Goal: Task Accomplishment & Management: Manage account settings

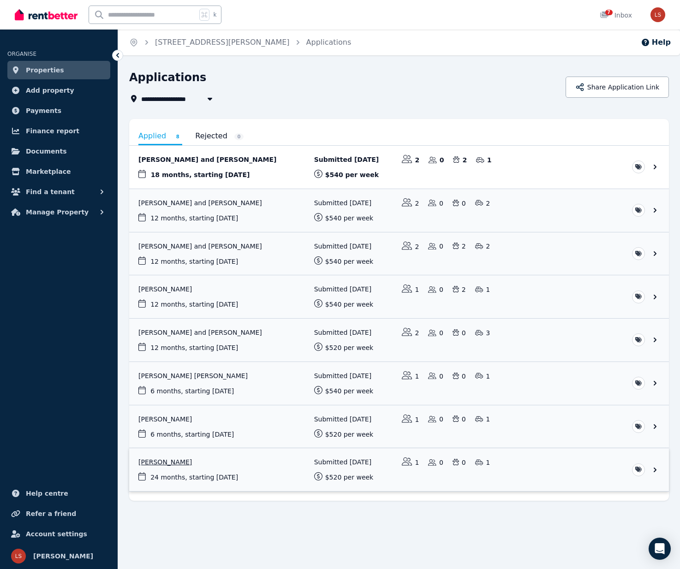
click at [168, 462] on link "View application: Yangchen Dema" at bounding box center [399, 470] width 540 height 43
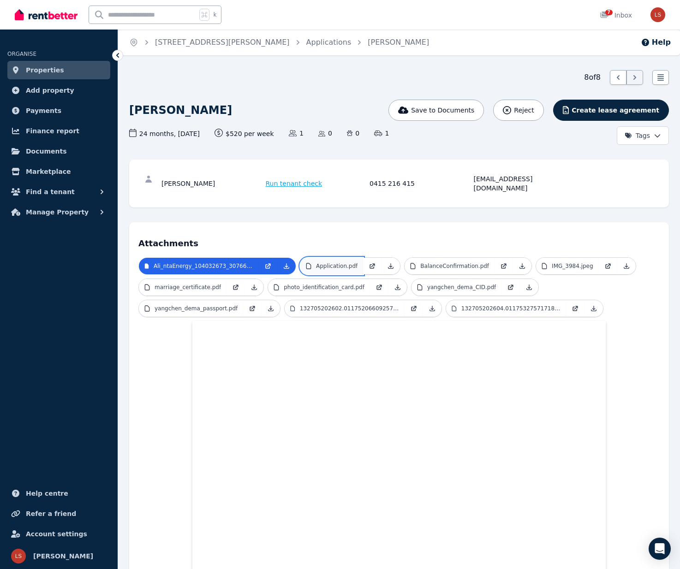
click at [332, 263] on p "Application.pdf" at bounding box center [337, 266] width 42 height 7
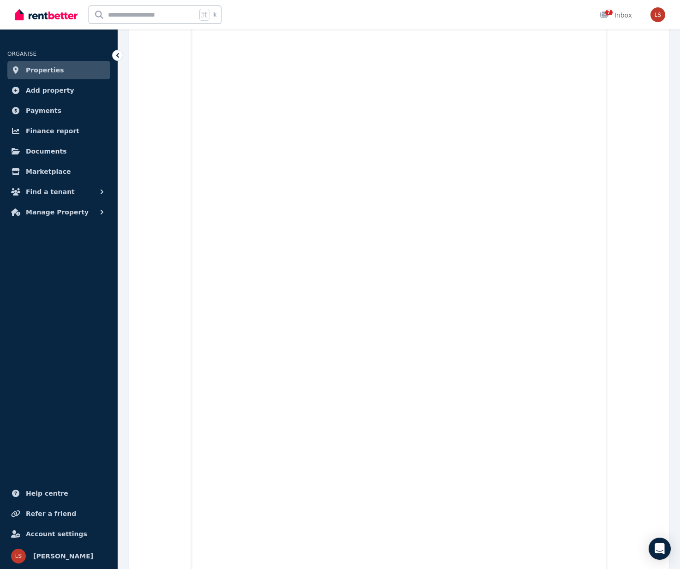
scroll to position [1512, 0]
click at [661, 550] on icon "Open Intercom Messenger" at bounding box center [659, 549] width 11 height 12
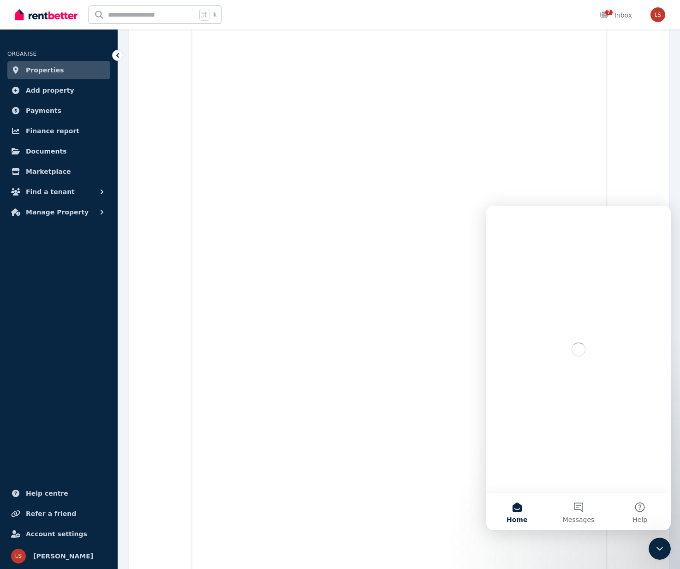
scroll to position [0, 0]
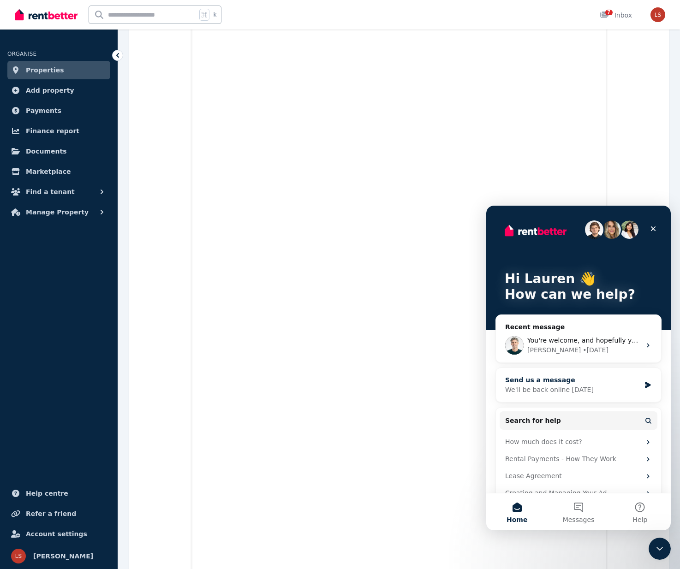
click at [573, 385] on div "Send us a message" at bounding box center [572, 381] width 135 height 10
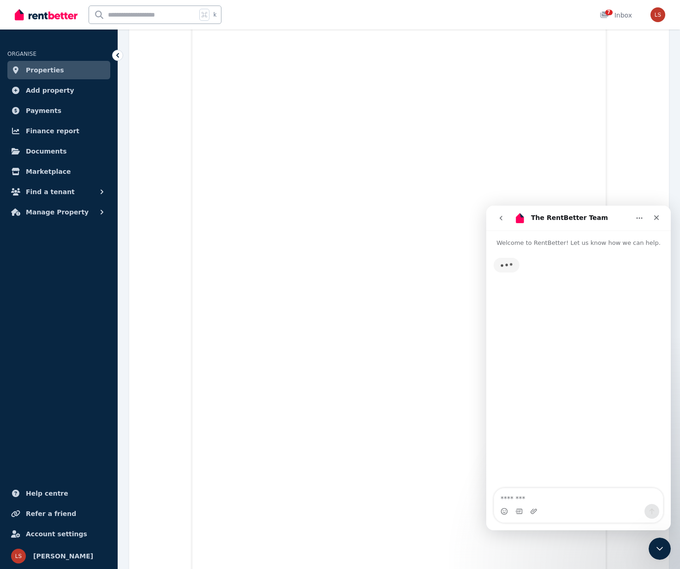
drag, startPoint x: 540, startPoint y: 501, endPoint x: 538, endPoint y: 494, distance: 7.7
click at [540, 500] on textarea "Message…" at bounding box center [578, 497] width 169 height 16
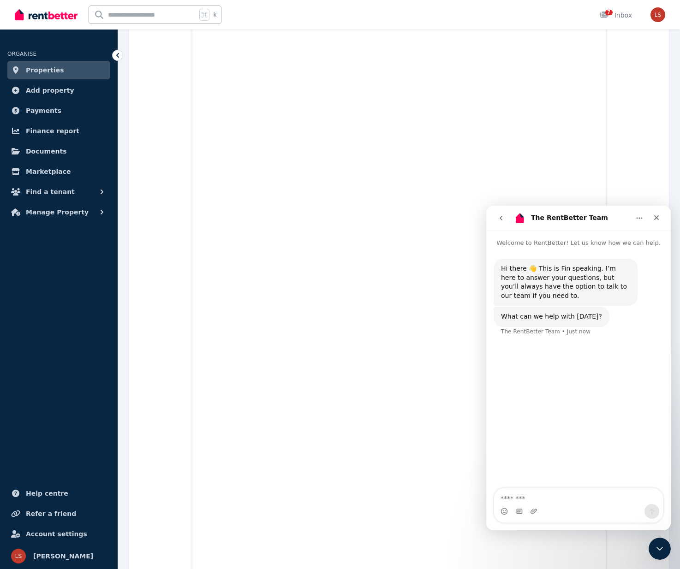
type textarea "*"
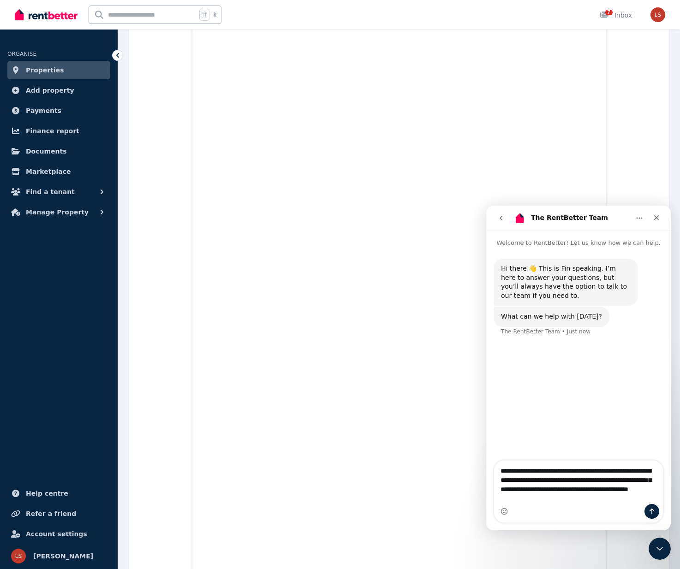
type textarea "**********"
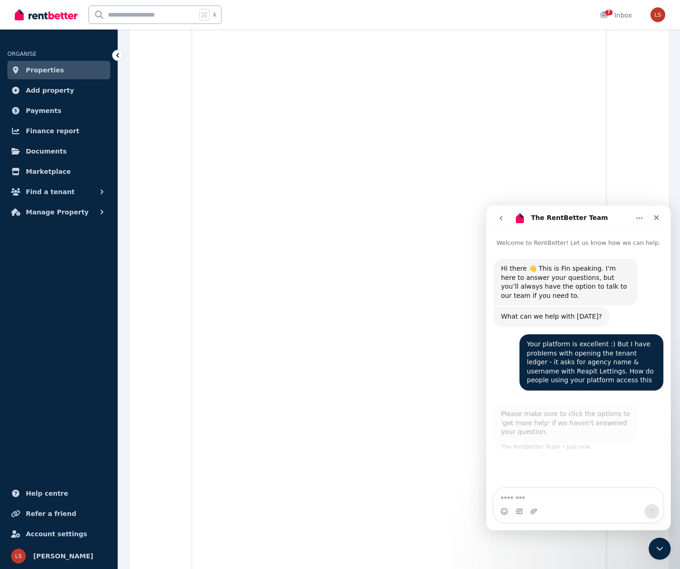
click at [664, 549] on icon "Close Intercom Messenger" at bounding box center [659, 549] width 11 height 11
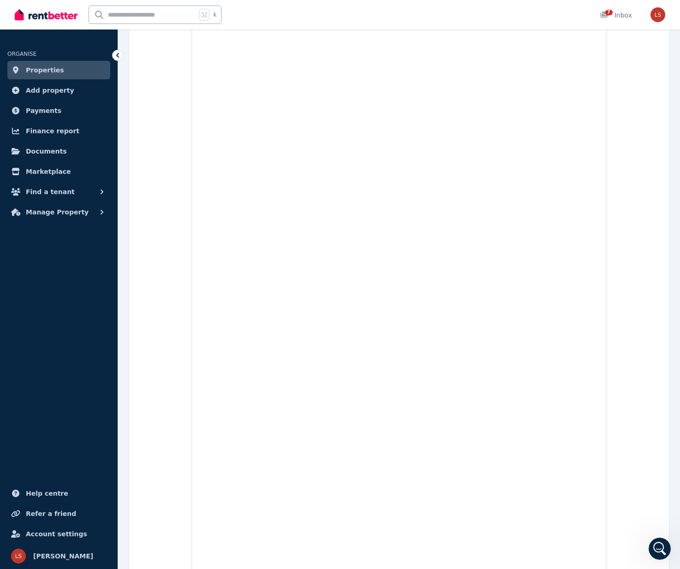
scroll to position [0, 0]
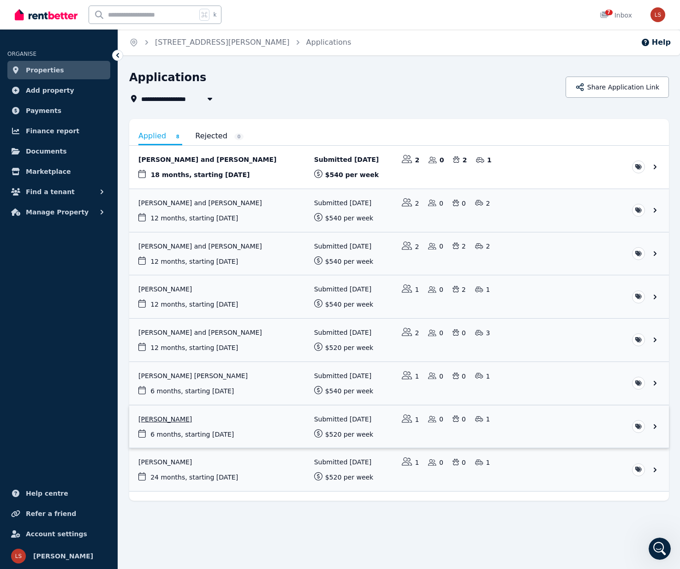
click at [179, 415] on link "View application: Julia Von Wuthenau" at bounding box center [399, 427] width 540 height 43
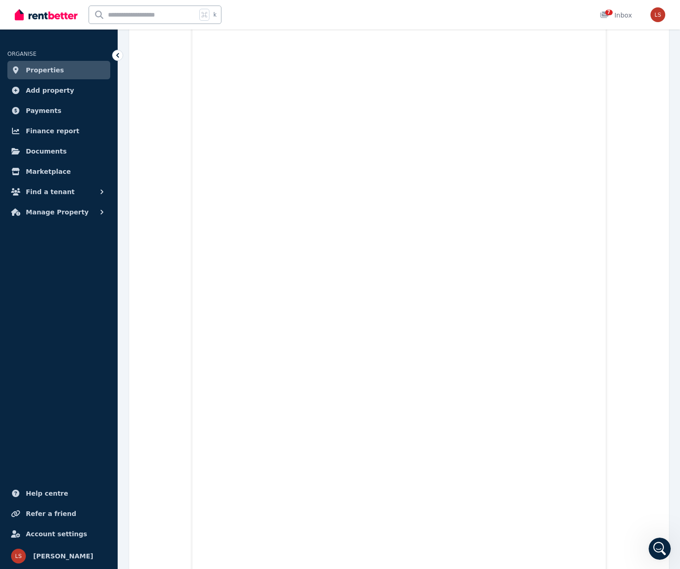
scroll to position [2345, 0]
click at [662, 550] on icon "Open Intercom Messenger" at bounding box center [659, 549] width 15 height 15
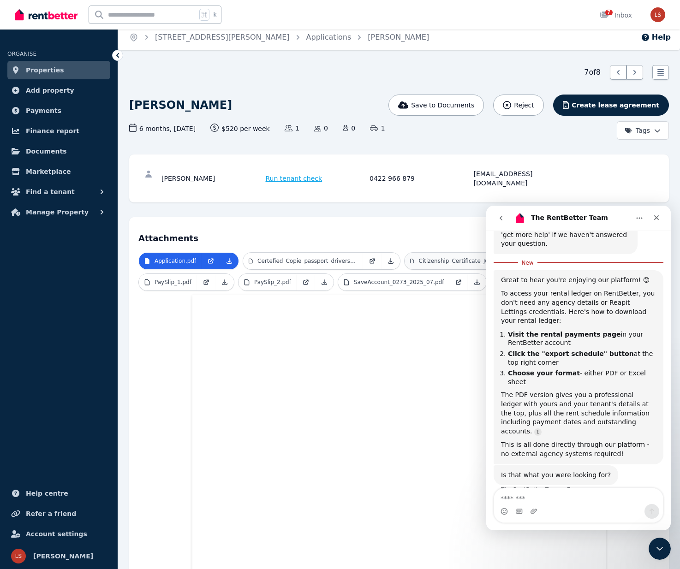
scroll to position [5, 0]
click at [667, 72] on div at bounding box center [660, 73] width 17 height 15
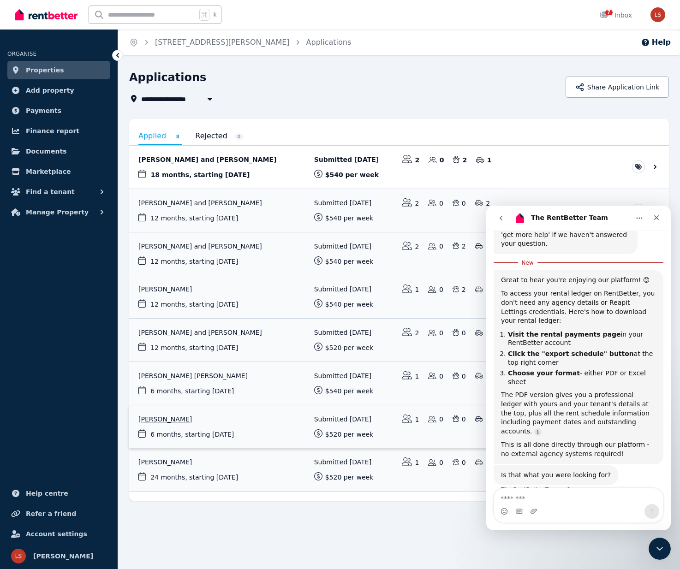
click at [189, 420] on link "View application: Julia Von Wuthenau" at bounding box center [399, 427] width 540 height 43
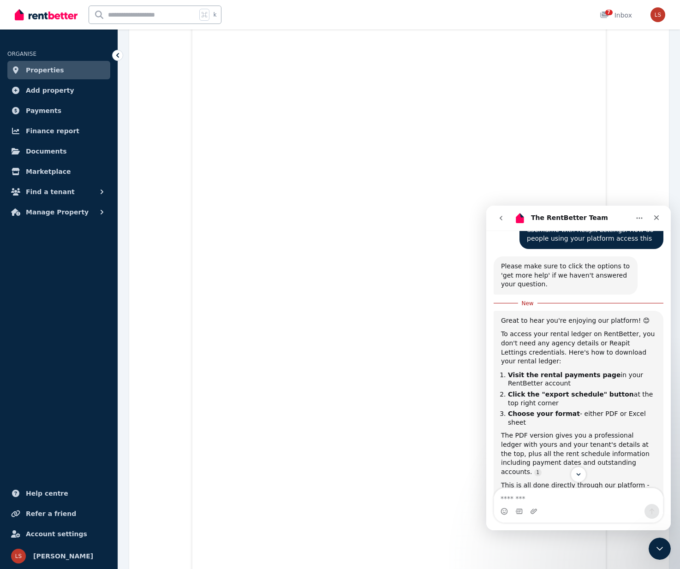
scroll to position [181, 0]
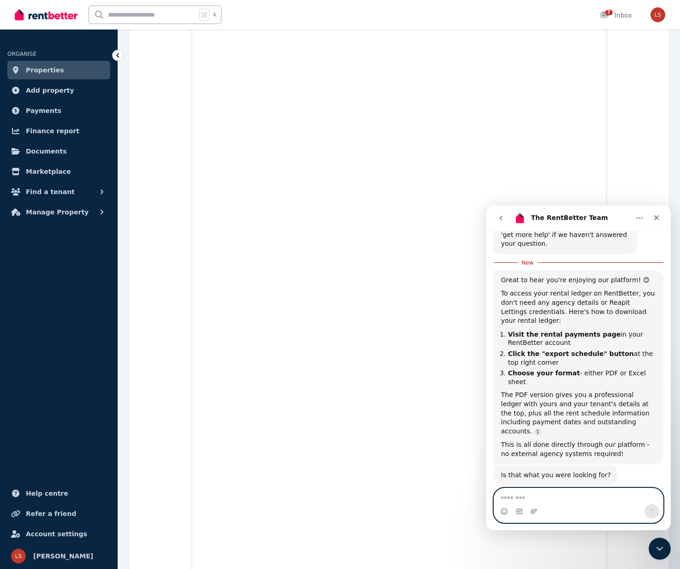
click at [555, 499] on textarea "Message…" at bounding box center [578, 497] width 169 height 16
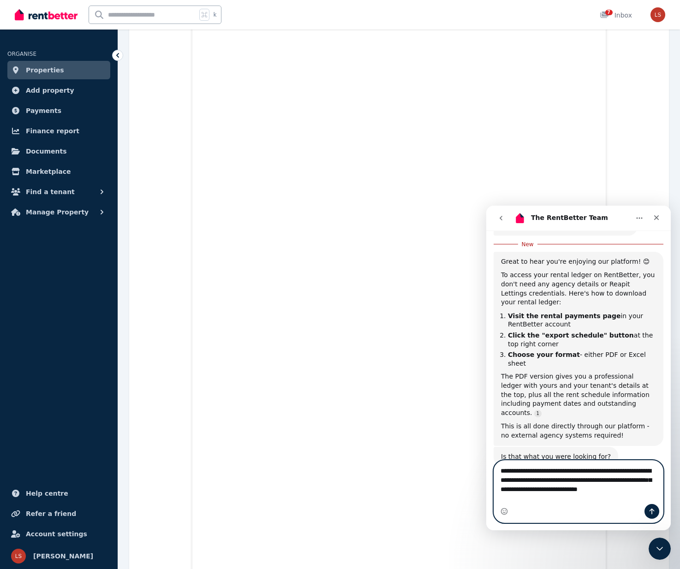
scroll to position [209, 0]
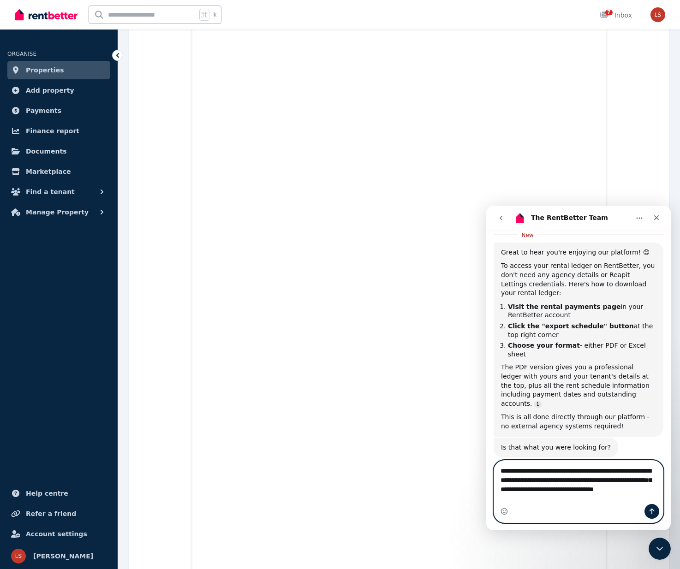
type textarea "**********"
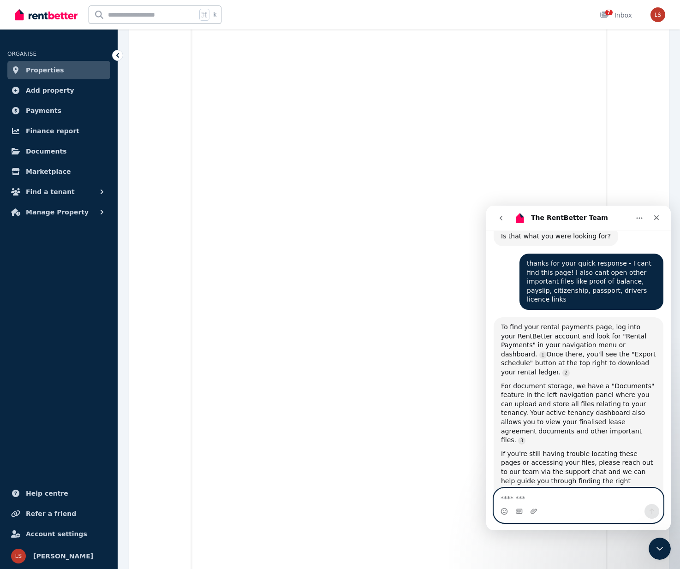
scroll to position [1324, 0]
click at [29, 68] on span "Properties" at bounding box center [45, 70] width 38 height 11
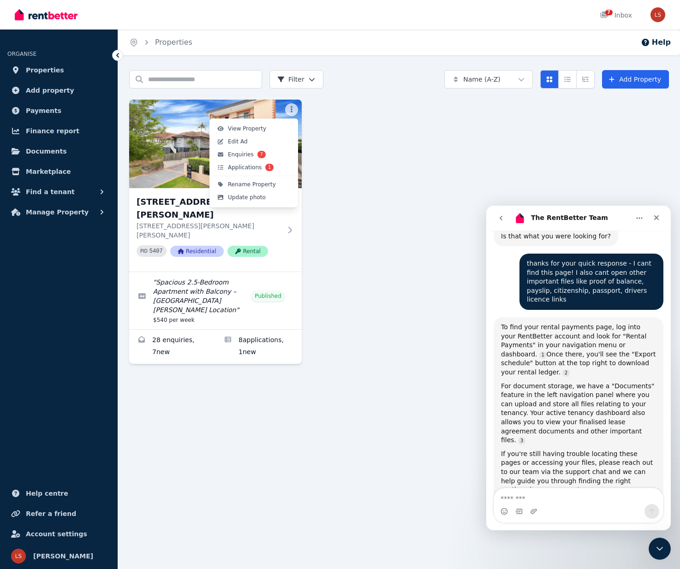
click at [292, 109] on html "Open main menu 7 Inbox Open user menu ORGANISE Properties Add property Payments…" at bounding box center [340, 284] width 680 height 569
click at [328, 112] on html "Open main menu 7 Inbox Open user menu ORGANISE Properties Add property Payments…" at bounding box center [340, 284] width 680 height 569
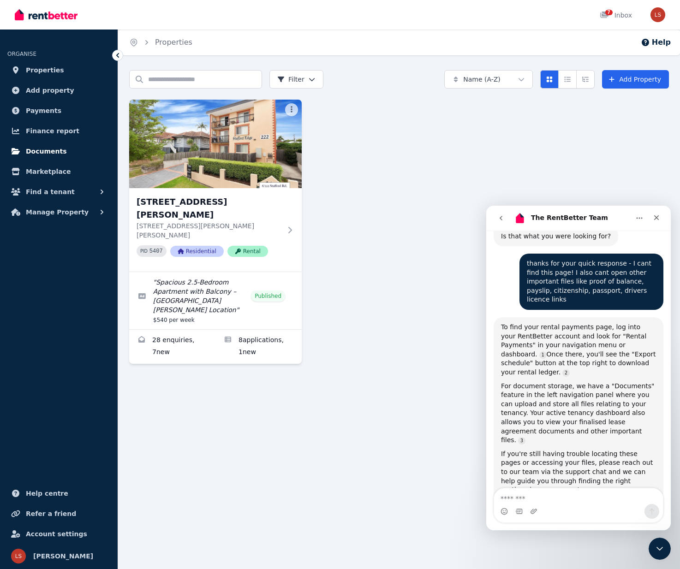
click at [48, 150] on span "Documents" at bounding box center [46, 151] width 41 height 11
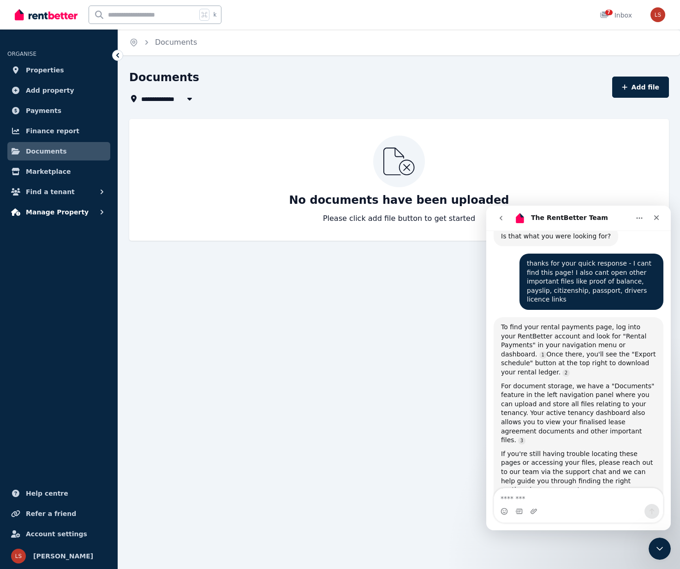
click at [66, 213] on span "Manage Property" at bounding box center [57, 212] width 63 height 11
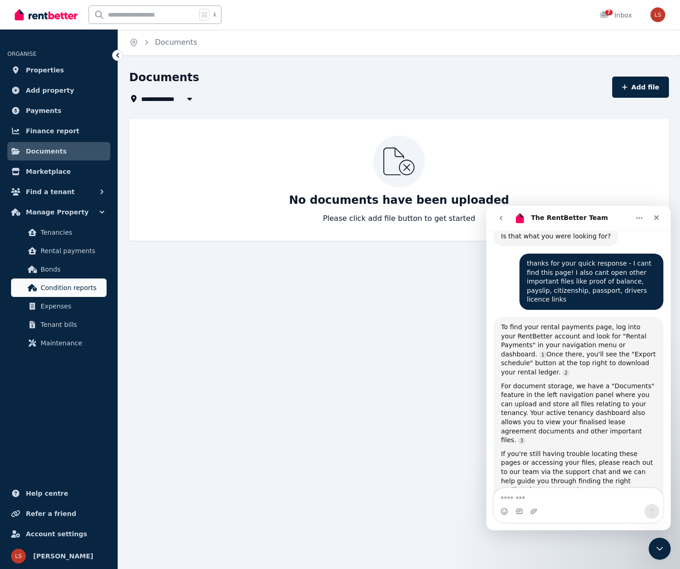
click at [75, 290] on span "Condition reports" at bounding box center [72, 287] width 62 height 11
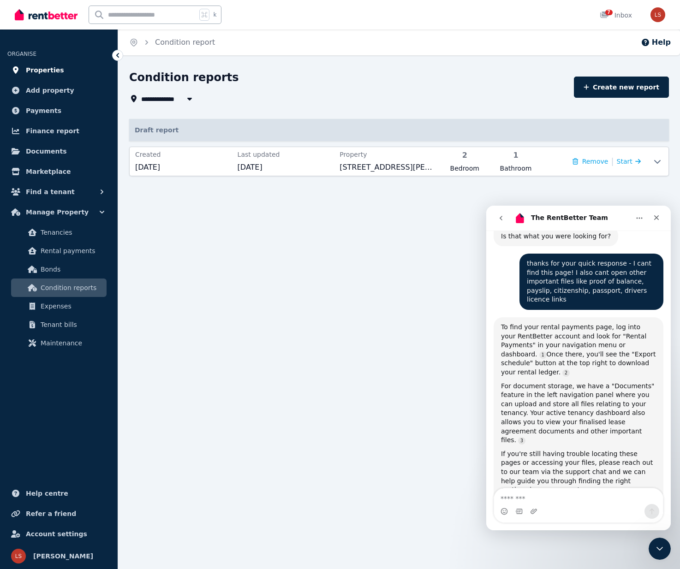
click at [56, 68] on span "Properties" at bounding box center [45, 70] width 38 height 11
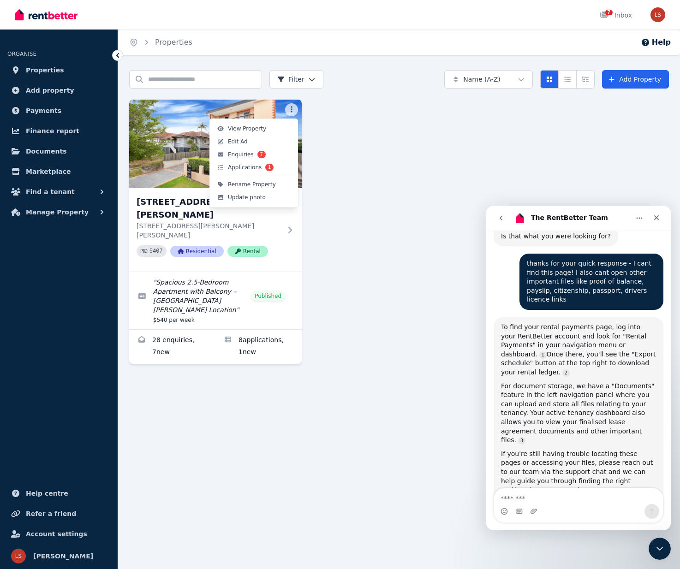
click at [288, 108] on html "Open main menu 7 Inbox Open user menu ORGANISE Properties Add property Payments…" at bounding box center [340, 284] width 680 height 569
click at [250, 107] on html "Open main menu 7 Inbox Open user menu ORGANISE Properties Add property Payments…" at bounding box center [340, 284] width 680 height 569
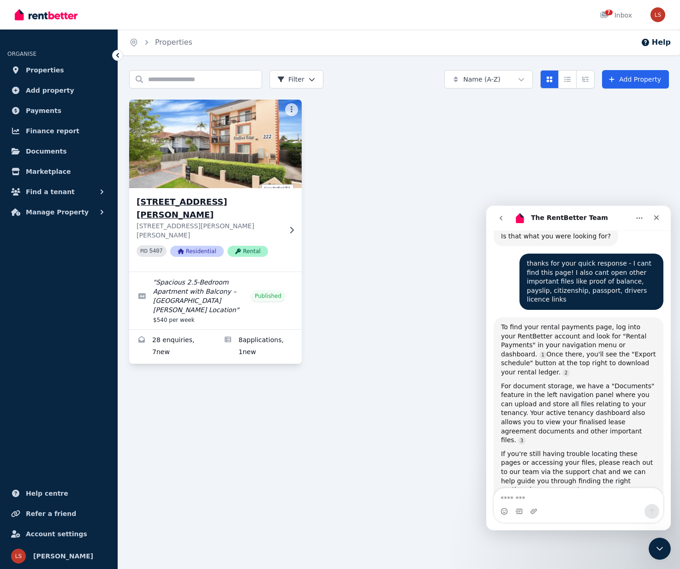
click at [263, 138] on img at bounding box center [215, 143] width 181 height 93
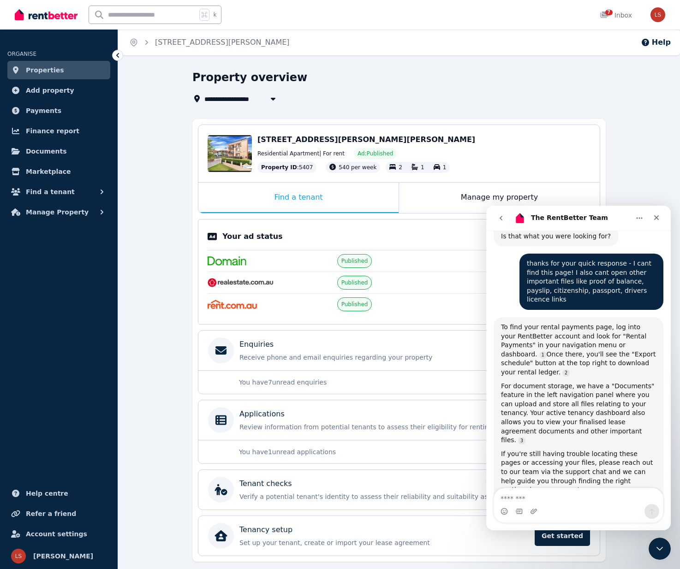
scroll to position [28, 0]
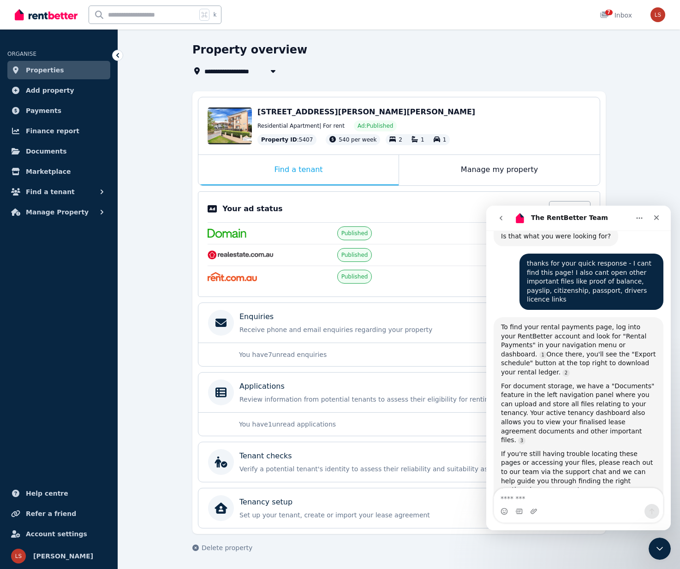
click at [304, 423] on p "You have 1 unread applications" at bounding box center [392, 424] width 306 height 9
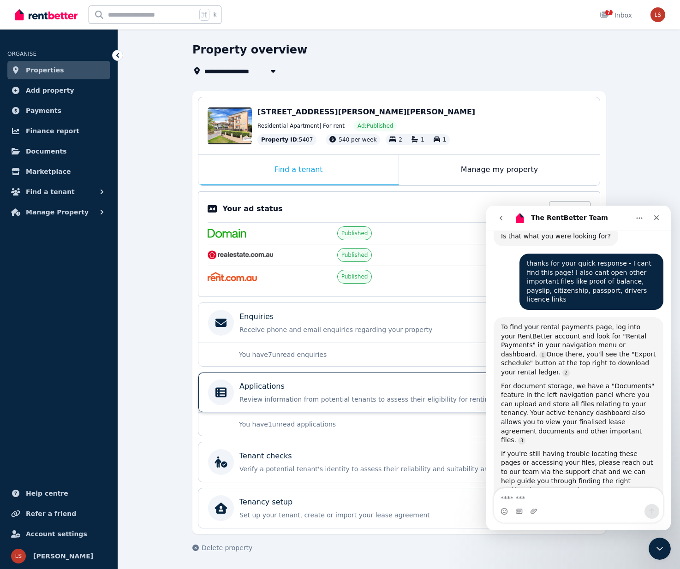
click at [299, 395] on p "Review information from potential tenants to assess their eligibility for renti…" at bounding box center [406, 399] width 334 height 9
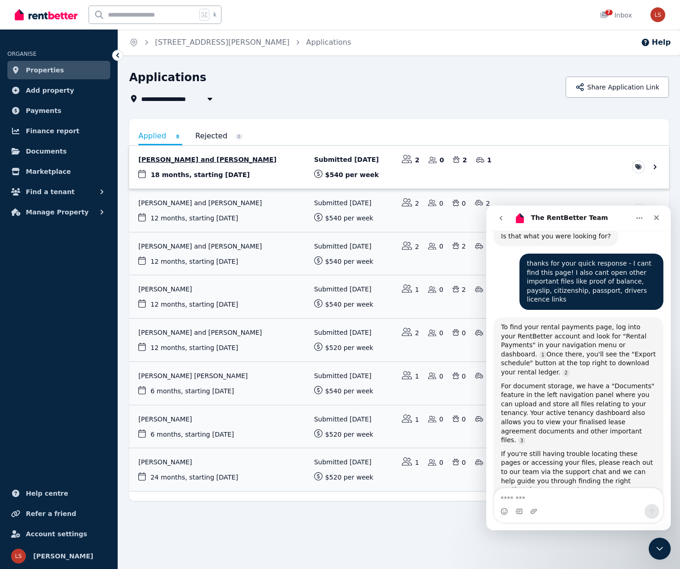
click at [653, 167] on link "View application: Krzysztof Pyszniak and Oliwia Pyszniak-Lejman" at bounding box center [399, 167] width 540 height 43
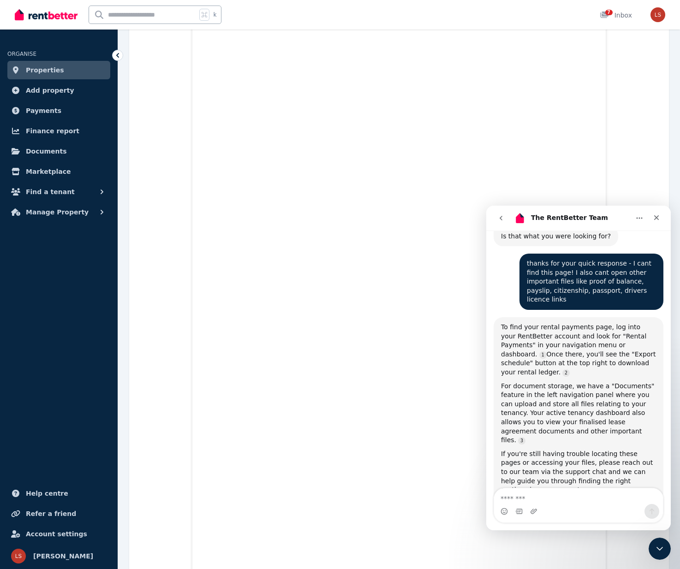
scroll to position [2303, 0]
click at [540, 494] on textarea "Message…" at bounding box center [578, 497] width 169 height 16
type textarea "**********"
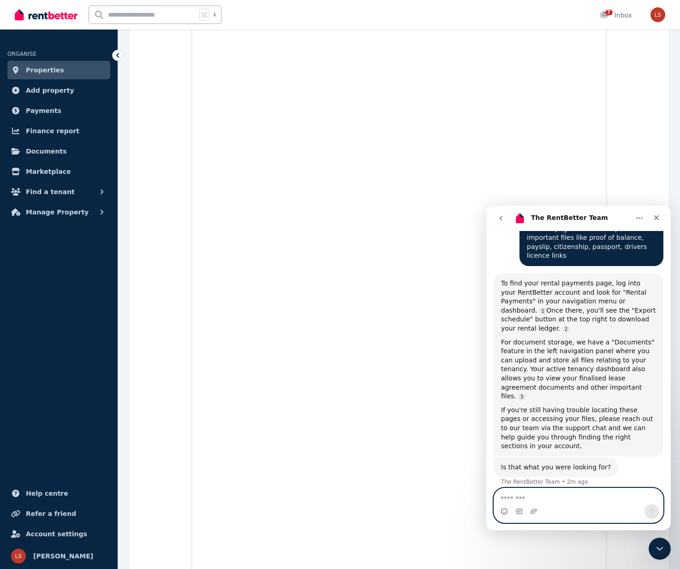
scroll to position [462, 0]
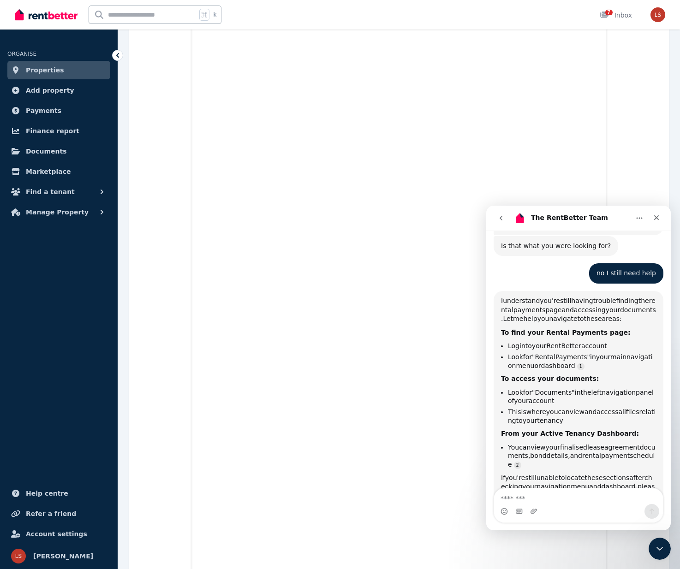
scroll to position [672, 0]
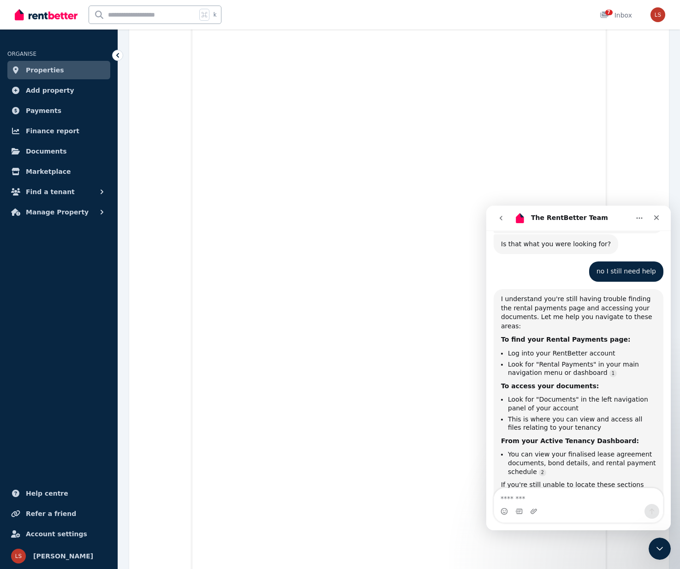
click at [115, 56] on icon at bounding box center [117, 55] width 9 height 9
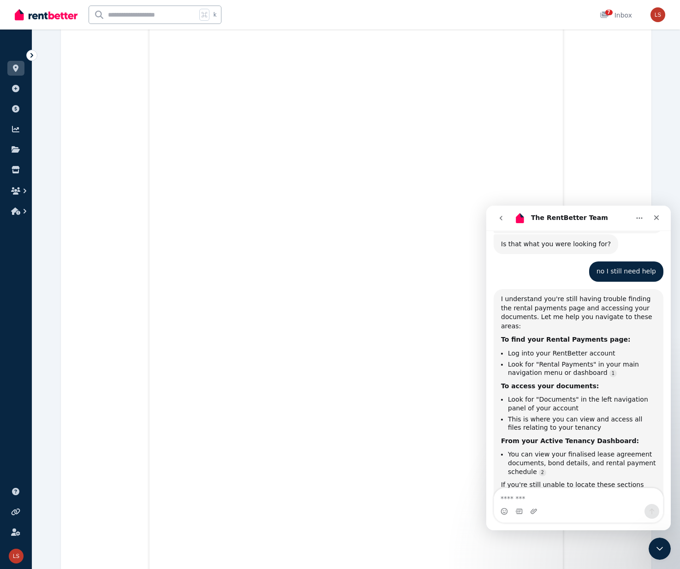
click at [32, 54] on icon at bounding box center [31, 55] width 3 height 5
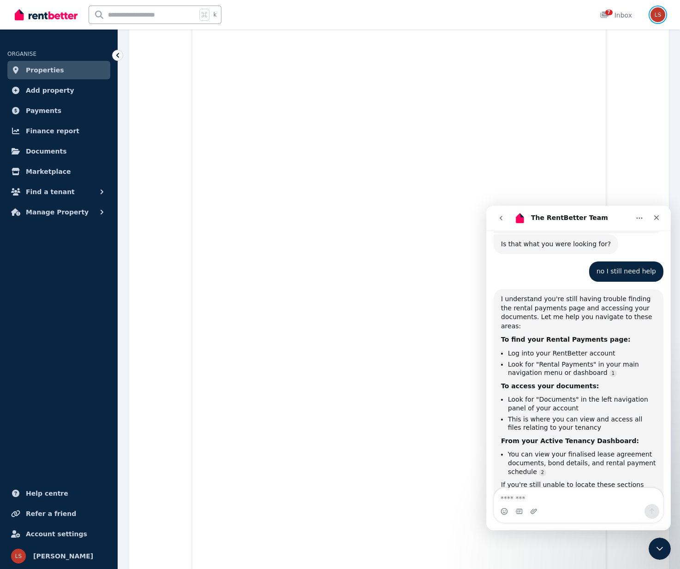
click at [660, 13] on img "button" at bounding box center [658, 14] width 15 height 15
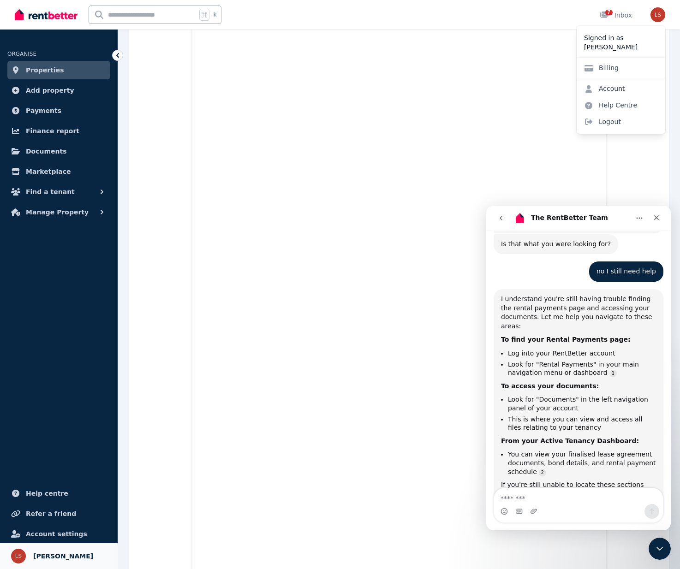
click at [53, 555] on span "[PERSON_NAME]" at bounding box center [63, 556] width 60 height 11
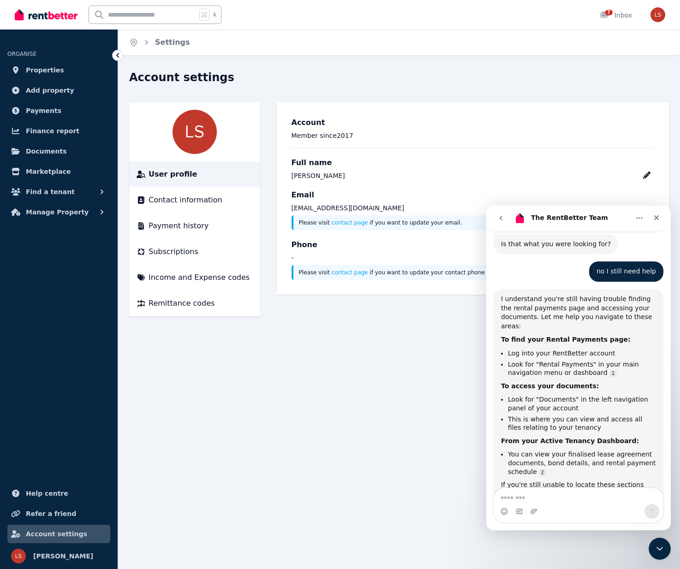
click at [664, 547] on icon "Close Intercom Messenger" at bounding box center [659, 549] width 11 height 11
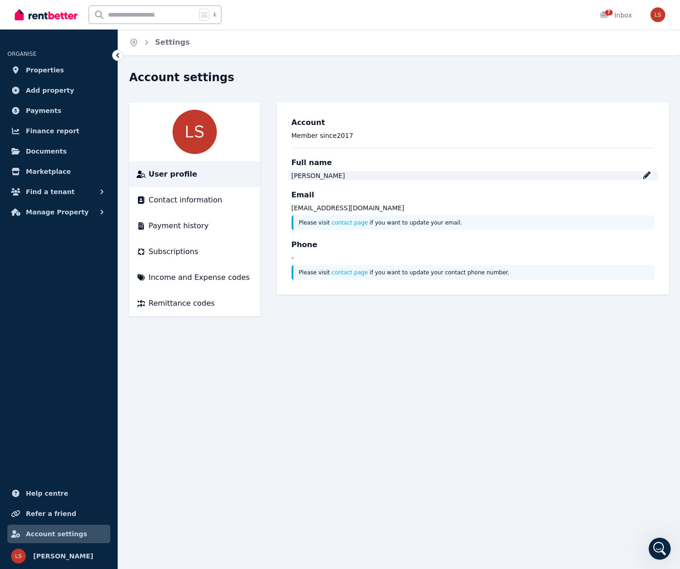
click at [649, 176] on icon at bounding box center [646, 175] width 7 height 7
click at [609, 137] on p "Member since 2017" at bounding box center [473, 135] width 363 height 9
click at [220, 197] on div "Contact information" at bounding box center [195, 200] width 116 height 11
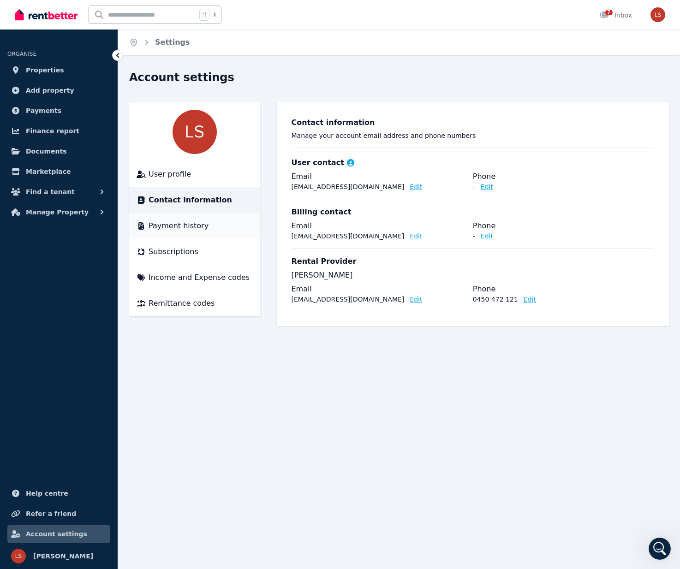
click at [202, 224] on span "Payment history" at bounding box center [179, 226] width 60 height 11
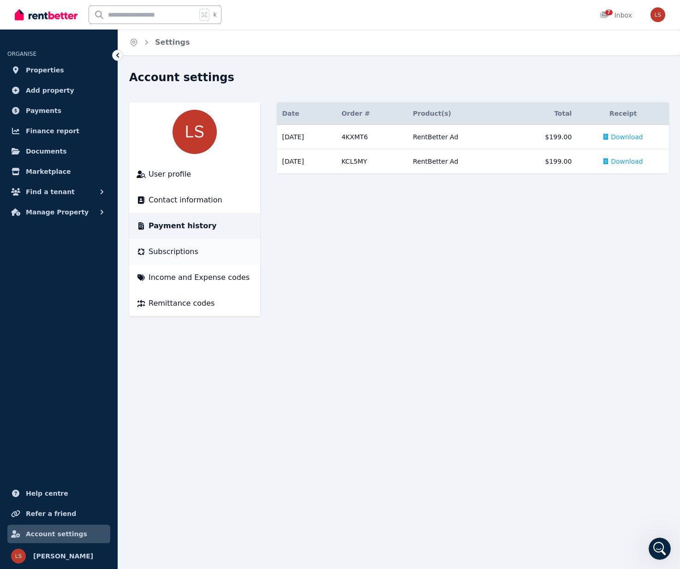
click at [194, 250] on div "Subscriptions" at bounding box center [195, 251] width 116 height 11
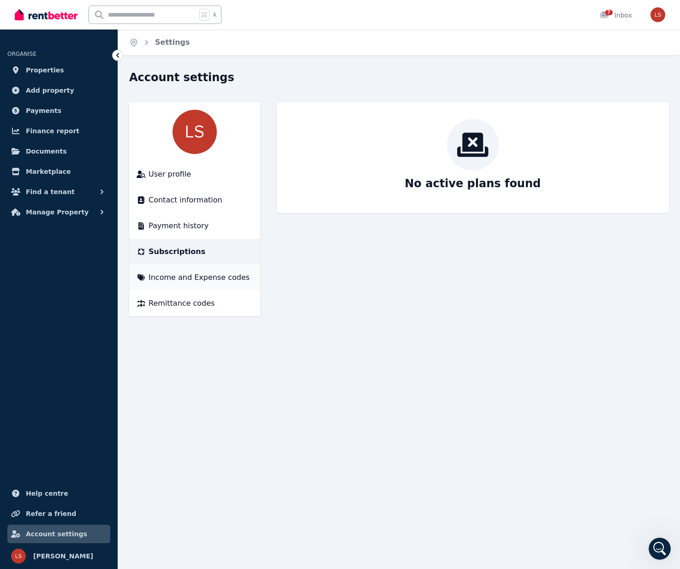
click at [192, 273] on span "Income and Expense codes" at bounding box center [199, 277] width 101 height 11
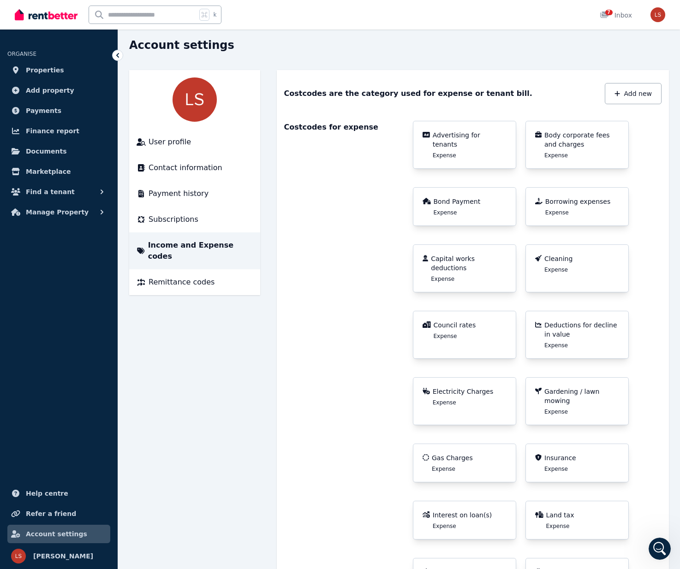
scroll to position [33, 0]
click at [192, 276] on span "Remittance codes" at bounding box center [182, 281] width 66 height 11
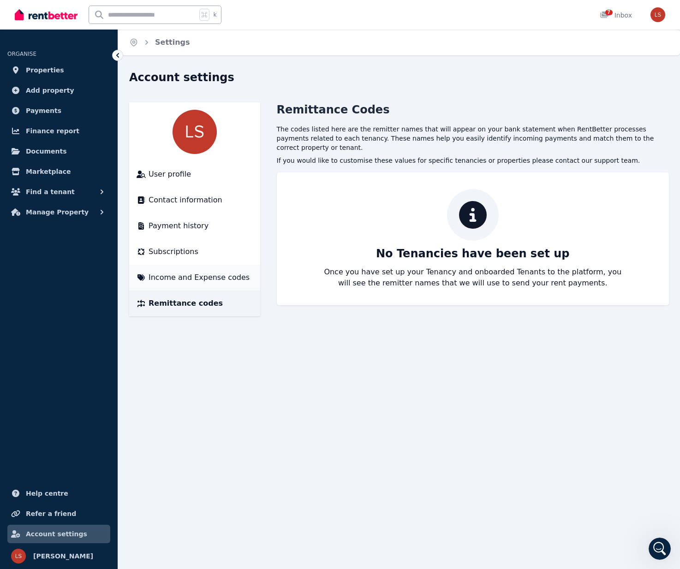
click at [203, 275] on span "Income and Expense codes" at bounding box center [199, 277] width 101 height 11
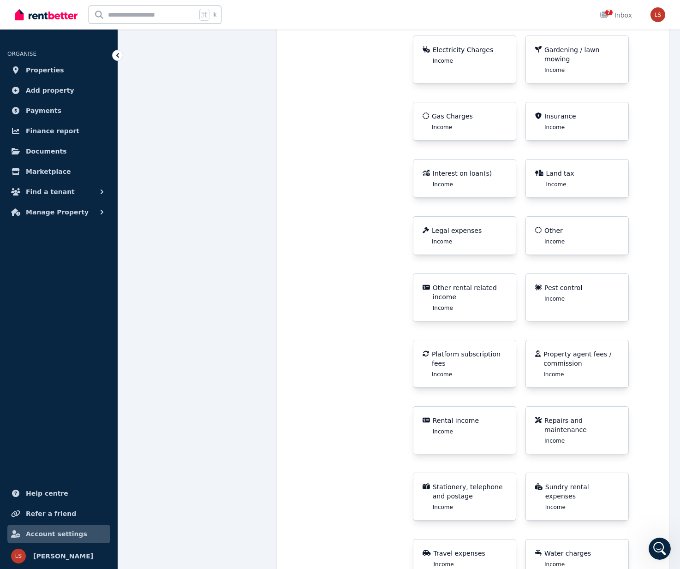
scroll to position [1192, 0]
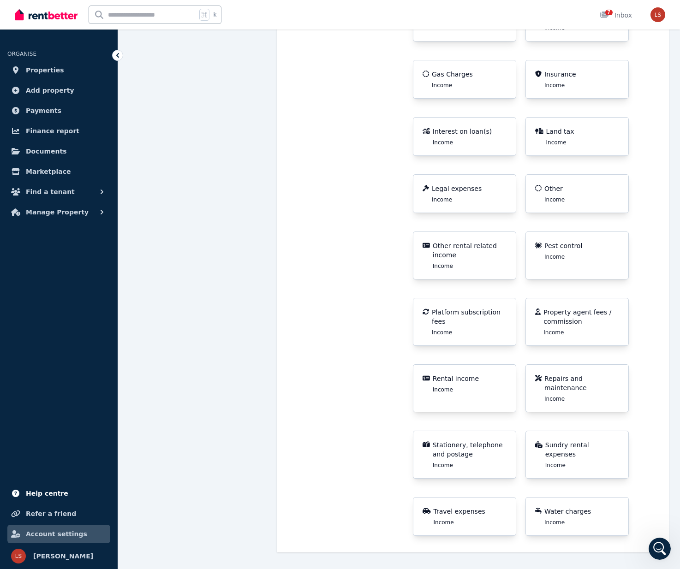
click at [45, 491] on span "Help centre" at bounding box center [47, 493] width 42 height 11
click at [57, 192] on span "Find a tenant" at bounding box center [50, 191] width 49 height 11
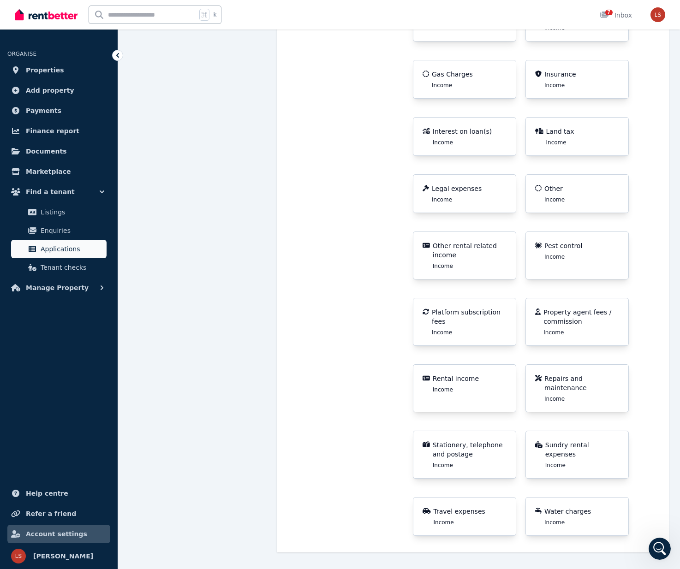
click at [63, 248] on span "Applications" at bounding box center [72, 249] width 62 height 11
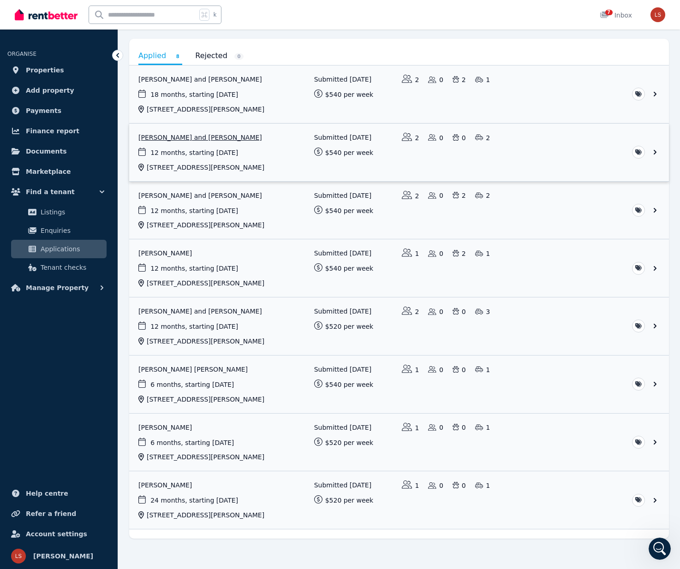
scroll to position [89, 0]
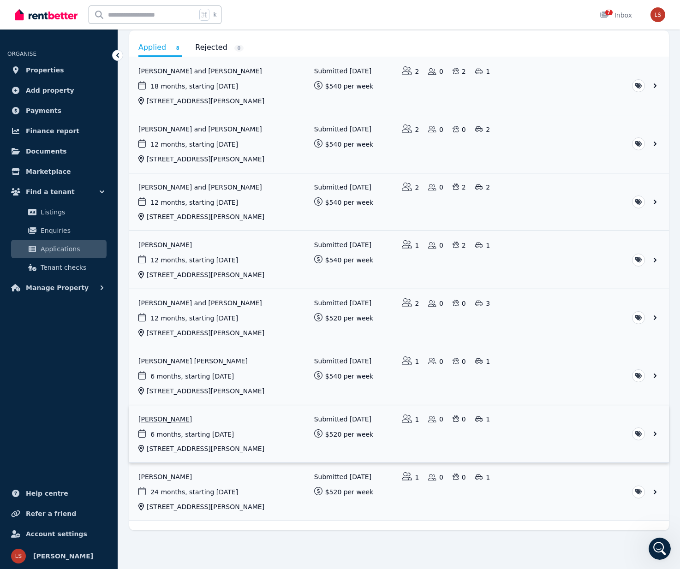
click at [171, 418] on link "View application: Julia Von Wuthenau" at bounding box center [399, 435] width 540 height 58
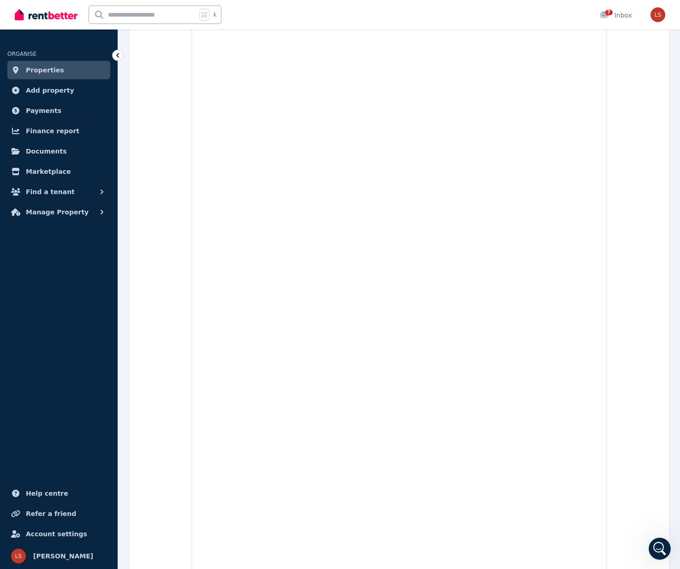
scroll to position [1987, 0]
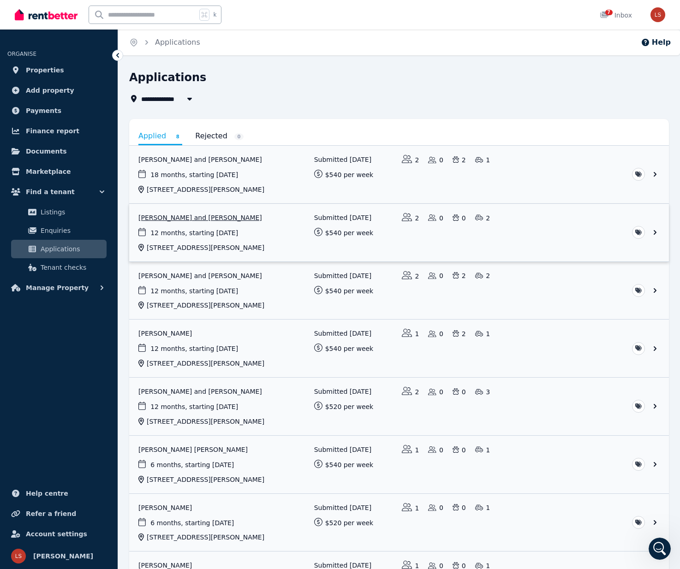
scroll to position [89, 0]
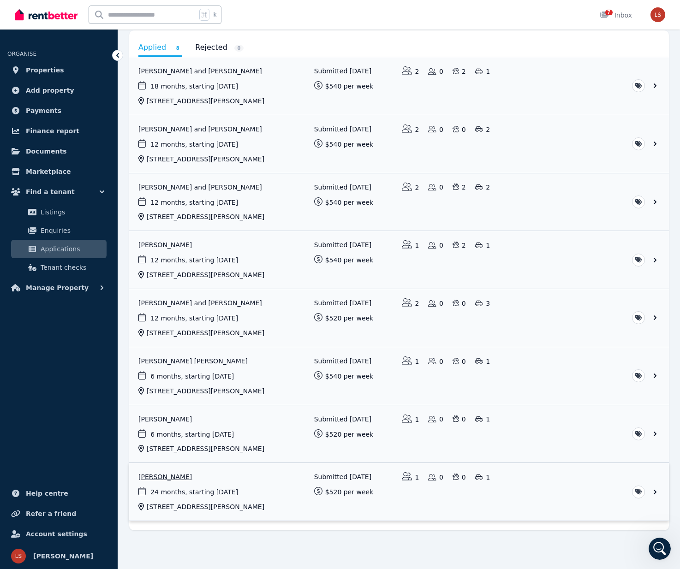
click at [162, 475] on link "View application: Yangchen Dema" at bounding box center [399, 492] width 540 height 58
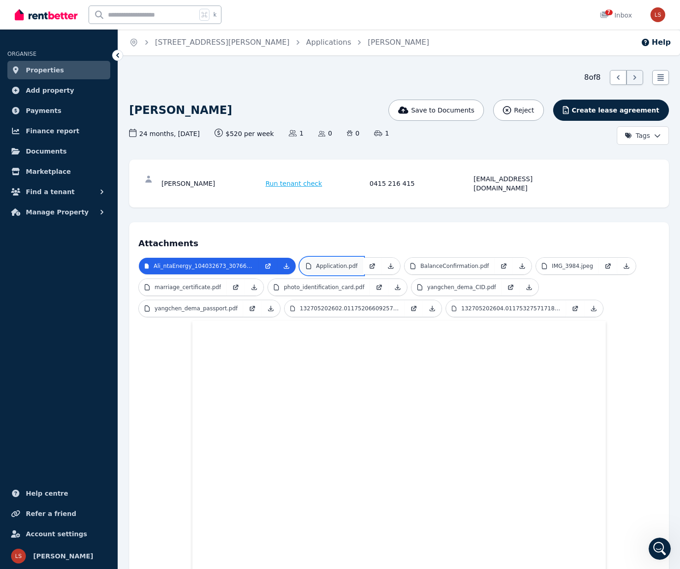
click at [337, 263] on p "Application.pdf" at bounding box center [337, 266] width 42 height 7
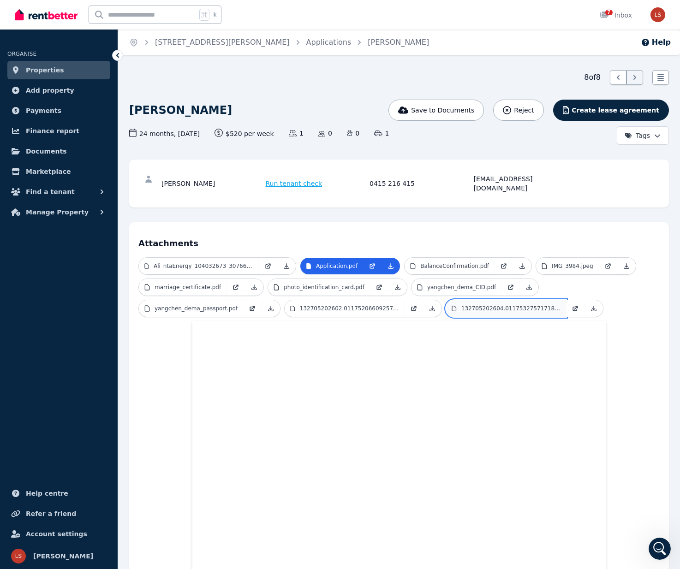
click at [512, 305] on p "132705202604.011753275717185.PDF" at bounding box center [510, 308] width 99 height 7
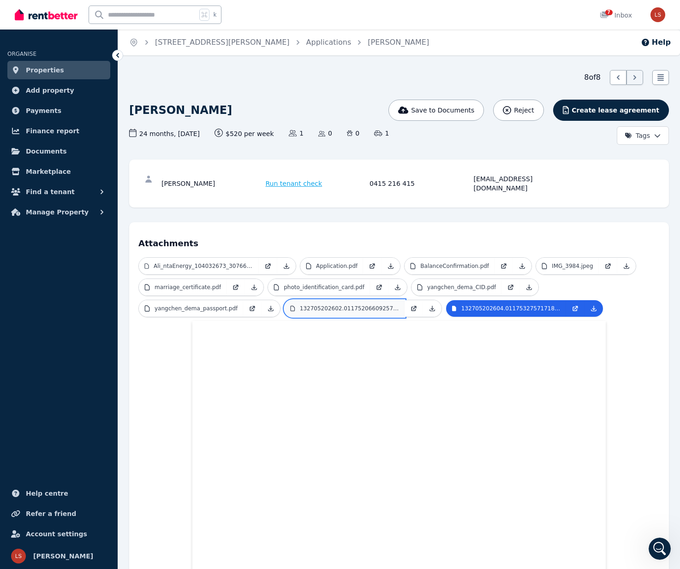
click at [350, 305] on p "132705202602.011752066092574.PDF" at bounding box center [349, 308] width 99 height 7
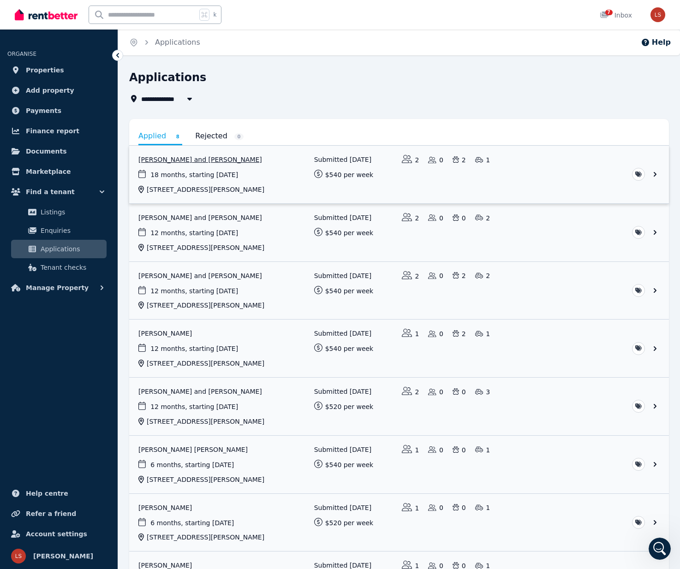
scroll to position [89, 0]
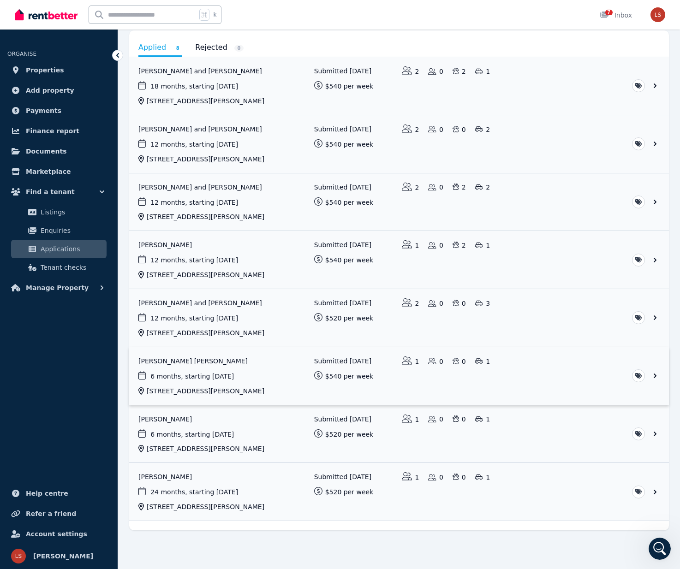
click at [203, 360] on link "View application: Ines Filipa Casimiro Brito" at bounding box center [399, 376] width 540 height 58
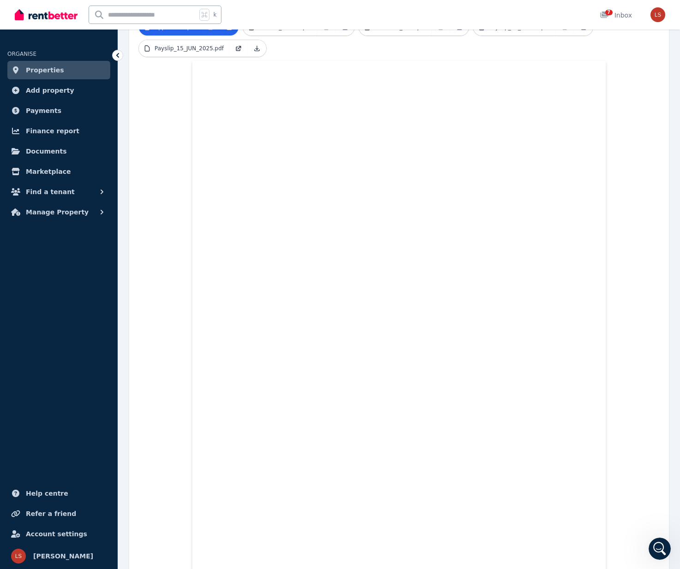
scroll to position [291, 0]
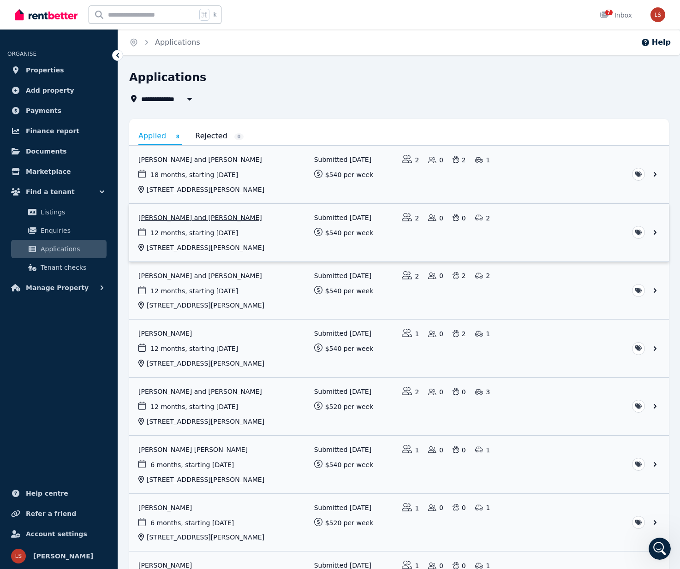
click at [201, 218] on link "View application: Kaleb Piggott and Hannah Harwood" at bounding box center [399, 233] width 540 height 58
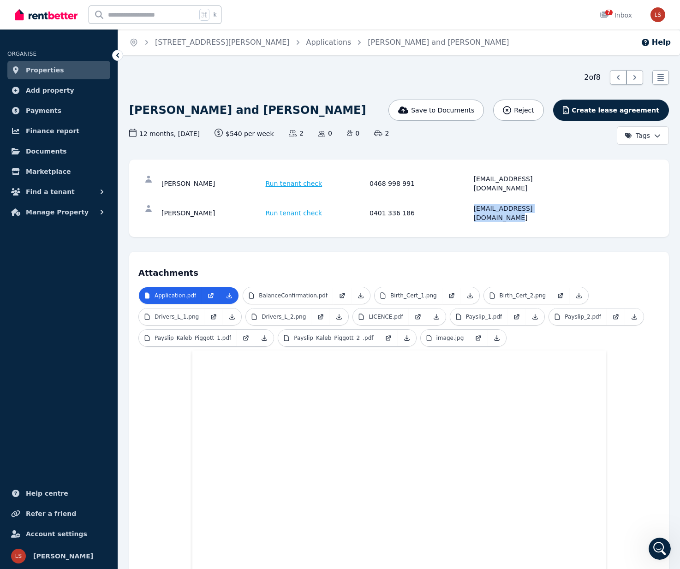
drag, startPoint x: 574, startPoint y: 200, endPoint x: 473, endPoint y: 198, distance: 100.6
click at [473, 204] on div "Hannah Harwood Run tenant check 0401 336 186 hannahisworking@outlook.com" at bounding box center [368, 213] width 413 height 18
copy div "hannahisworking@outlook.com"
drag, startPoint x: 584, startPoint y: 174, endPoint x: 563, endPoint y: 178, distance: 21.7
click at [583, 174] on div "Kaleb Piggott Run tenant check 0468 998 991 k.piggott977@gmail.com" at bounding box center [398, 184] width 521 height 30
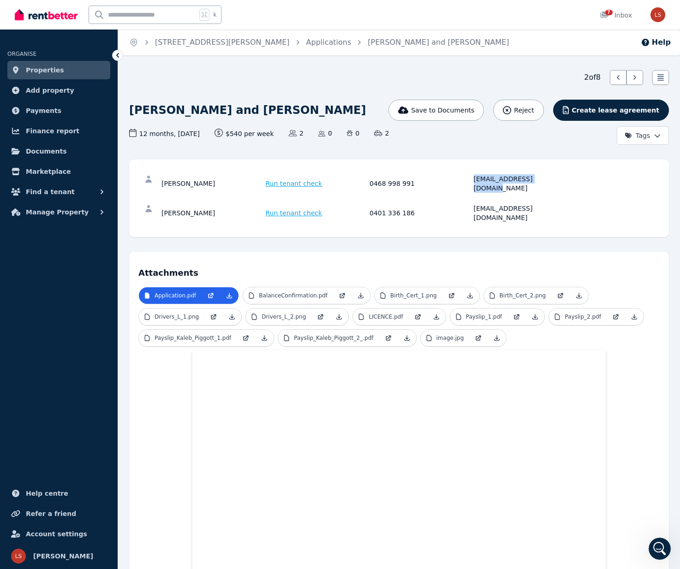
drag, startPoint x: 538, startPoint y: 179, endPoint x: 471, endPoint y: 180, distance: 67.4
click at [471, 180] on div "Kaleb Piggott Run tenant check 0468 998 991 k.piggott977@gmail.com" at bounding box center [368, 183] width 413 height 18
copy div "k.piggott977@gmail.com"
drag, startPoint x: 213, startPoint y: 180, endPoint x: 186, endPoint y: 180, distance: 27.2
click at [201, 180] on div "Kaleb Piggott" at bounding box center [213, 183] width 102 height 18
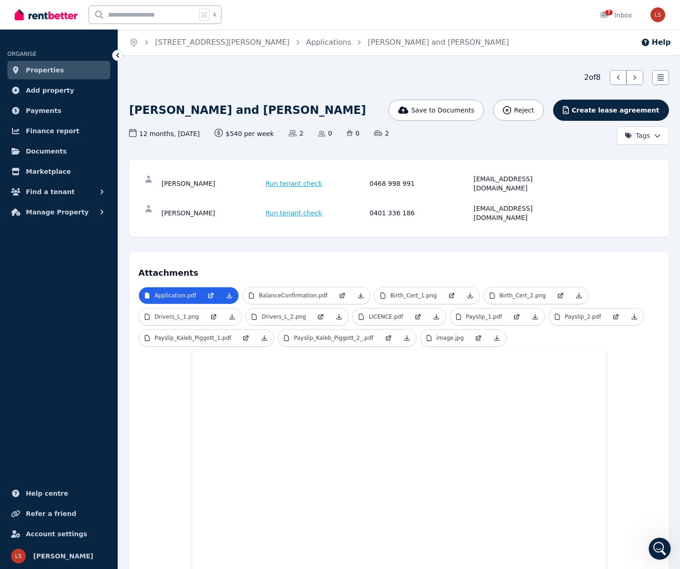
drag, startPoint x: 215, startPoint y: 200, endPoint x: 160, endPoint y: 179, distance: 58.4
click at [160, 179] on div "Kaleb Piggott Run tenant check 0468 998 991 k.piggott977@gmail.com Hannah Harwo…" at bounding box center [398, 198] width 521 height 59
click at [162, 179] on div "Kaleb Piggott" at bounding box center [213, 183] width 102 height 18
click at [165, 180] on div "Kaleb Piggott" at bounding box center [213, 183] width 102 height 18
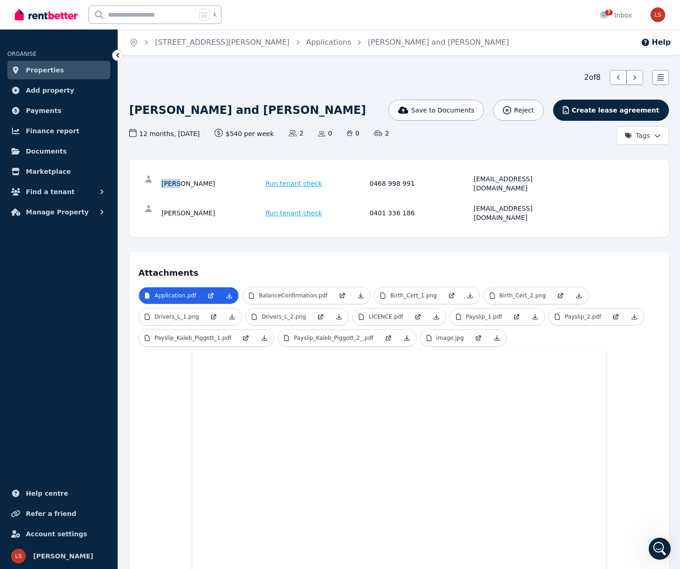
copy div "Kaleb"
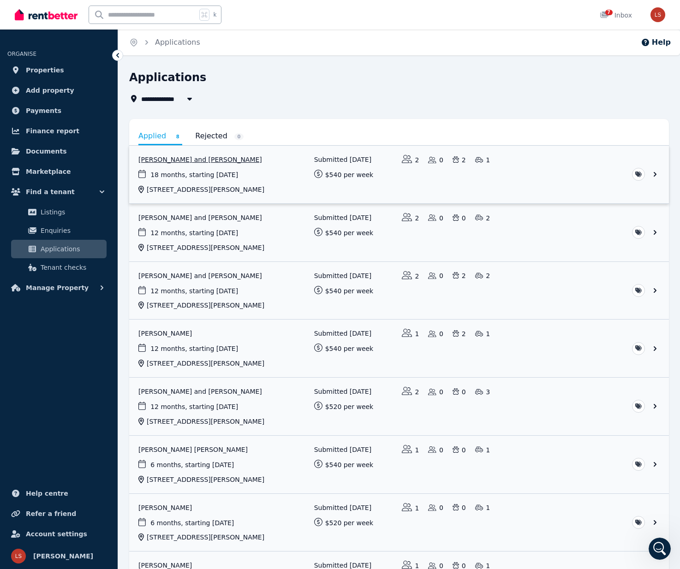
scroll to position [89, 0]
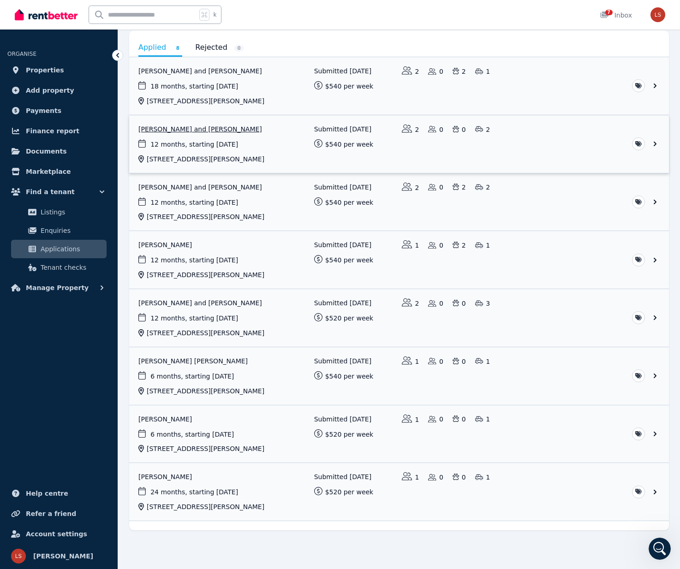
click at [286, 146] on link "View application: Kaleb Piggott and Hannah Harwood" at bounding box center [399, 144] width 540 height 58
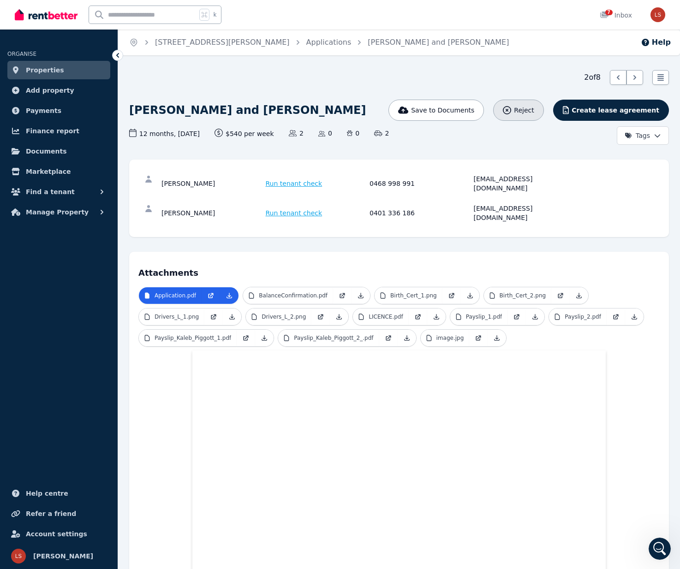
click at [530, 108] on span "Reject" at bounding box center [524, 110] width 20 height 9
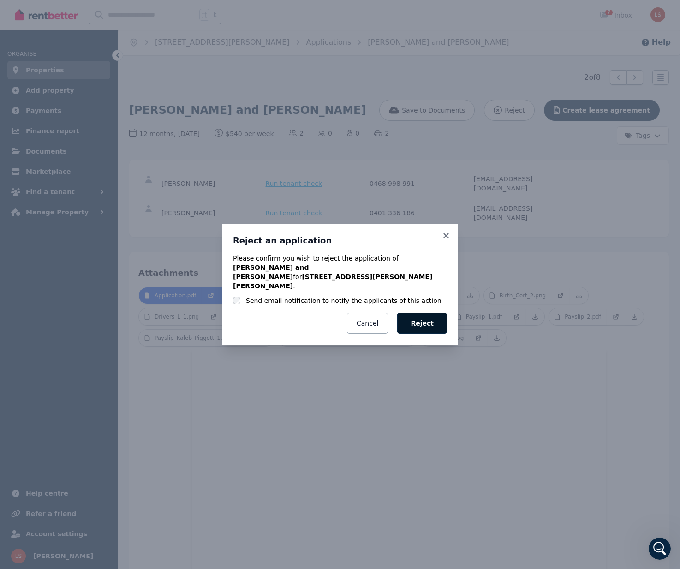
click at [424, 313] on button "Reject" at bounding box center [422, 323] width 50 height 21
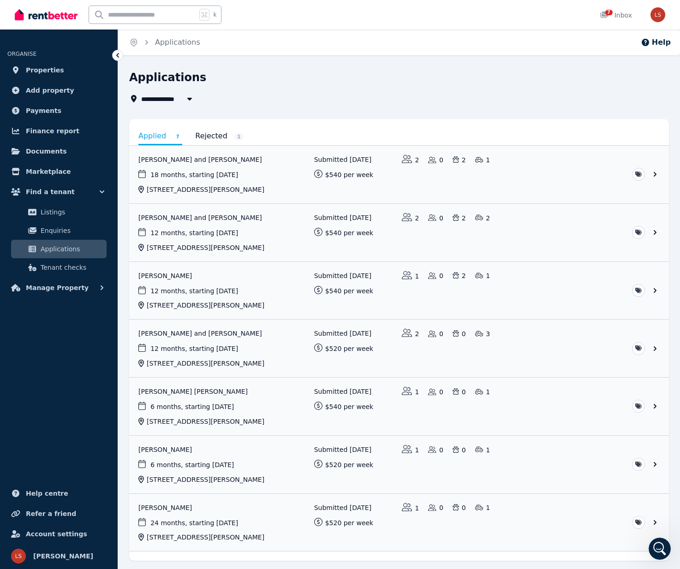
scroll to position [30, 0]
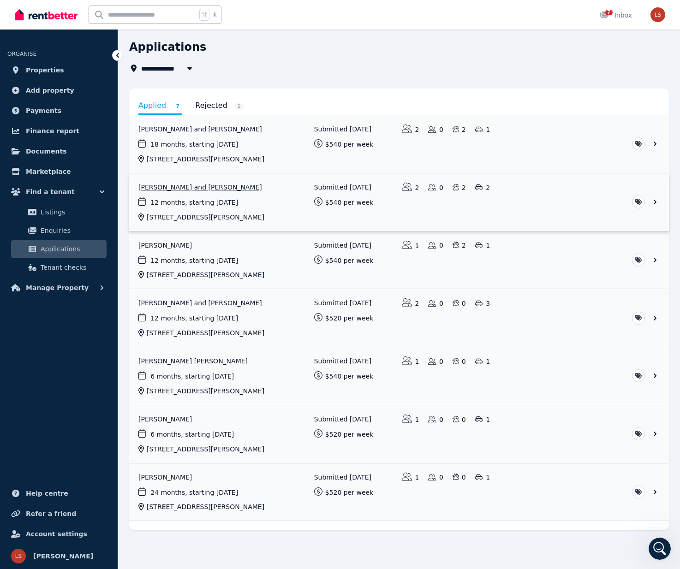
click at [227, 183] on link "View application: Tegan Kawitzki and Cassandra Anderson" at bounding box center [399, 203] width 540 height 58
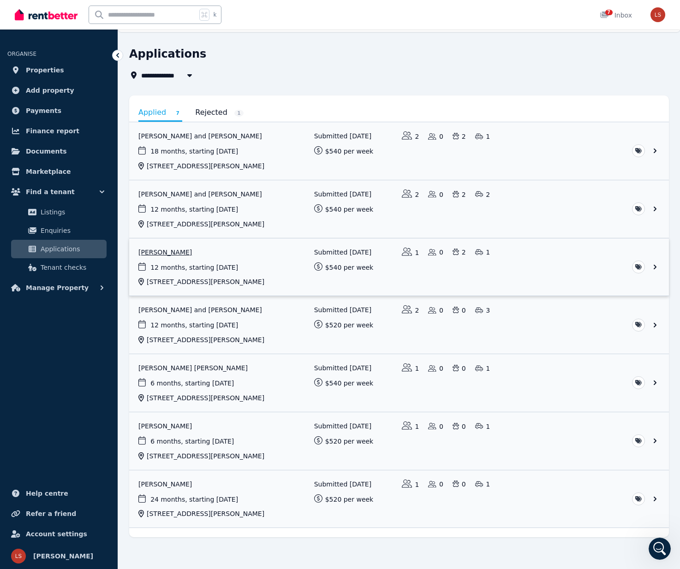
scroll to position [30, 0]
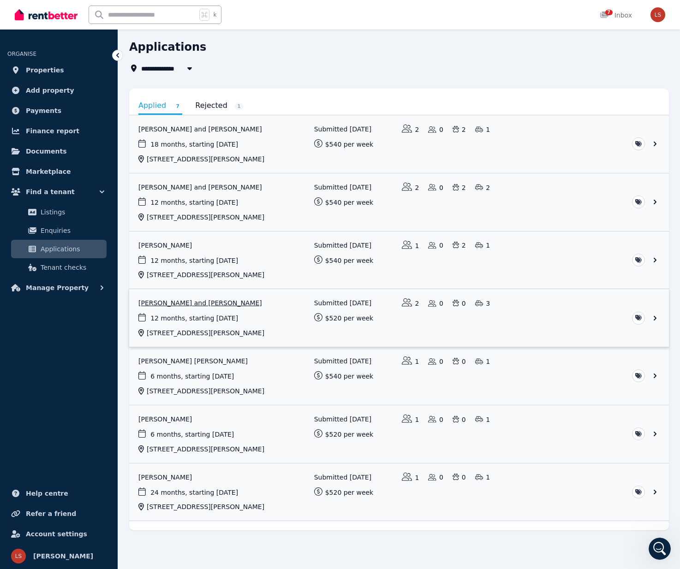
click at [224, 303] on link "View application: Matthew Whitmore and Shaun Nicol" at bounding box center [399, 318] width 540 height 58
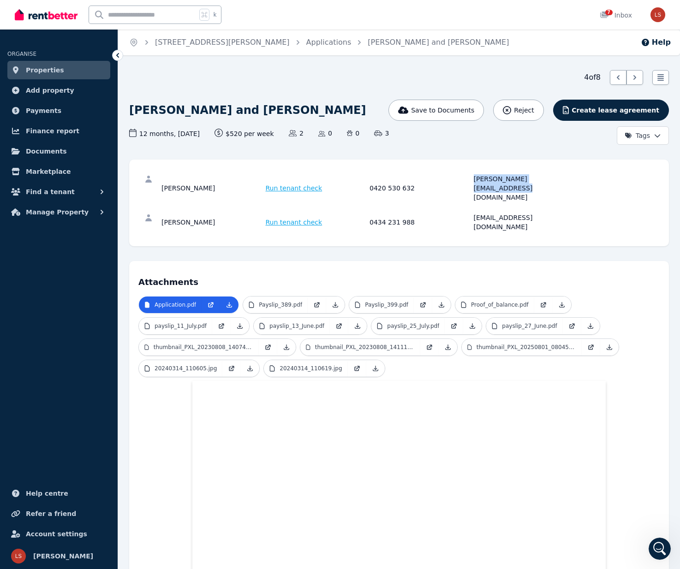
drag, startPoint x: 578, startPoint y: 181, endPoint x: 476, endPoint y: 182, distance: 102.5
click at [476, 182] on div "Matthew Whitmore Run tenant check 0420 530 632 matthew-whitmore@hotmail.com" at bounding box center [398, 188] width 521 height 39
copy div "matthew-whitmore@hotmail.com"
drag, startPoint x: 564, startPoint y: 201, endPoint x: 473, endPoint y: 200, distance: 90.4
click at [474, 213] on div "super_snova@hotmail.com" at bounding box center [525, 222] width 102 height 18
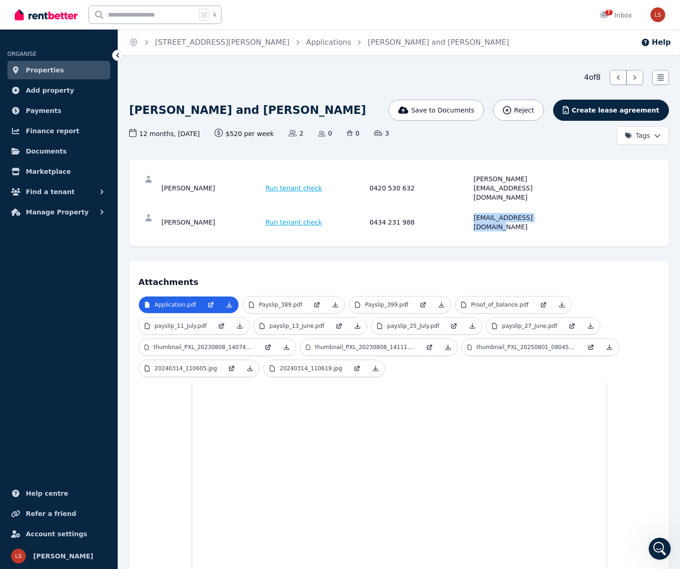
copy div "super_snova@hotmail.com"
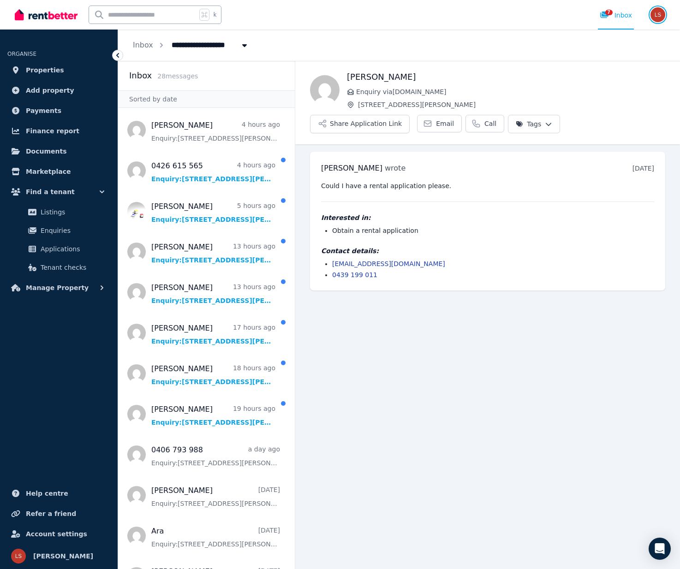
click at [663, 14] on img "button" at bounding box center [658, 14] width 15 height 15
click at [622, 42] on p "Signed in as" at bounding box center [621, 37] width 74 height 9
click at [613, 94] on link "Account" at bounding box center [605, 88] width 56 height 17
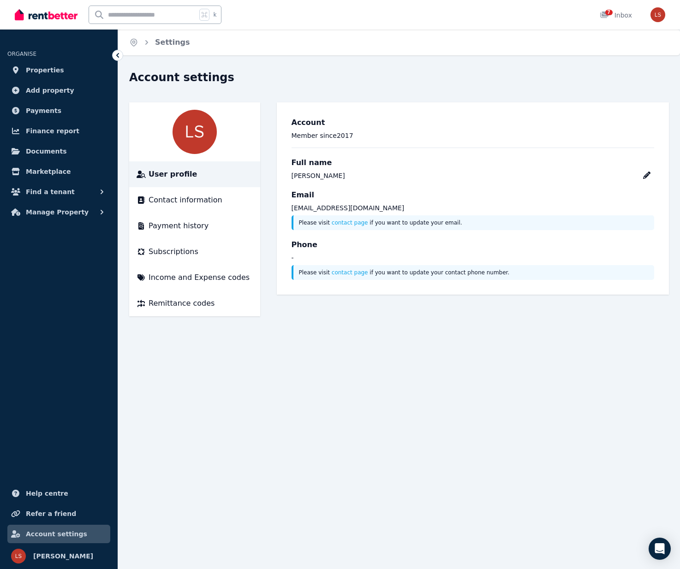
click at [114, 52] on icon at bounding box center [117, 55] width 9 height 9
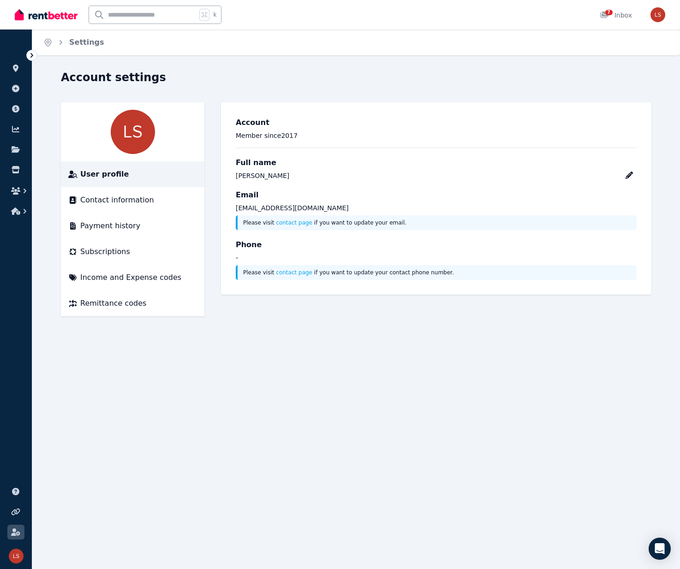
drag, startPoint x: 34, startPoint y: 55, endPoint x: 78, endPoint y: 49, distance: 44.2
click at [36, 55] on icon at bounding box center [31, 55] width 9 height 9
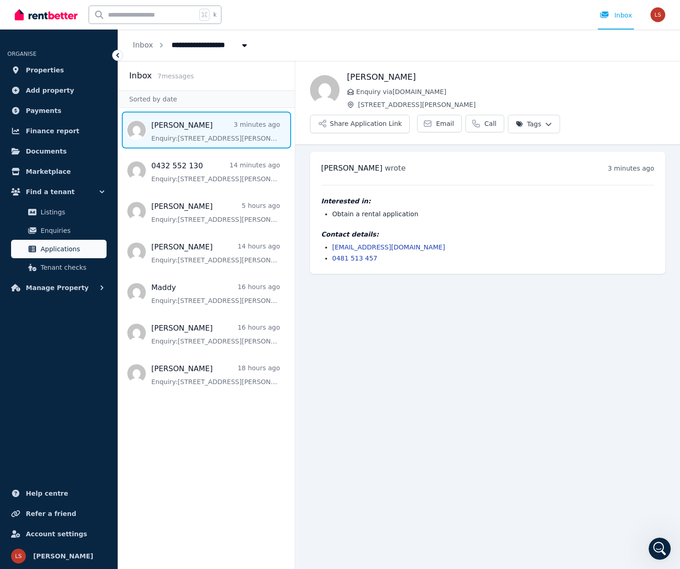
click at [61, 251] on span "Applications" at bounding box center [72, 249] width 62 height 11
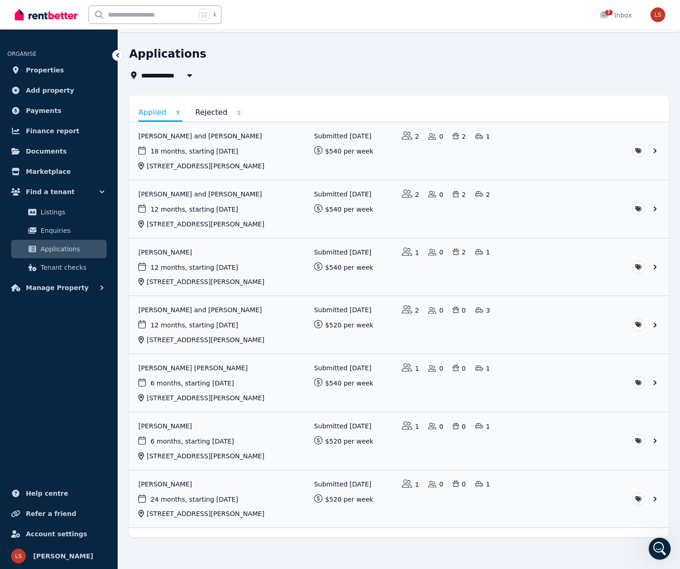
scroll to position [30, 0]
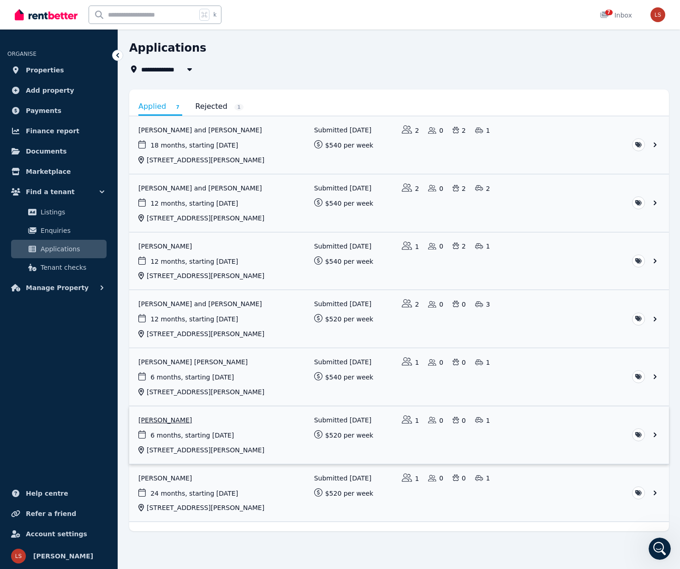
click at [182, 419] on link "View application: Julia Von Wuthenau" at bounding box center [399, 436] width 540 height 58
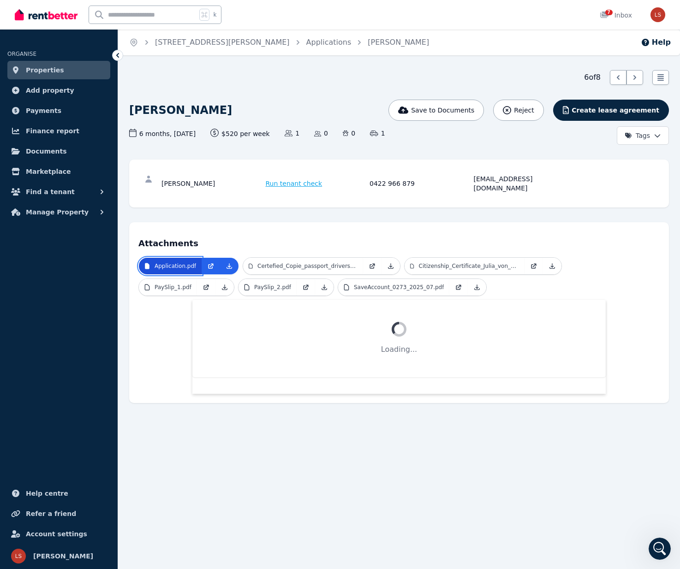
click at [192, 263] on p "Application.pdf" at bounding box center [176, 266] width 42 height 7
click at [171, 263] on link "Application.pdf" at bounding box center [170, 266] width 63 height 17
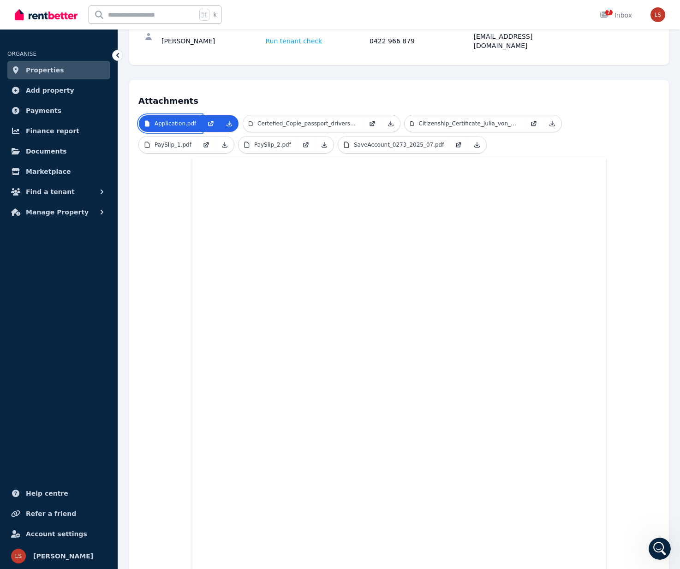
scroll to position [291, 0]
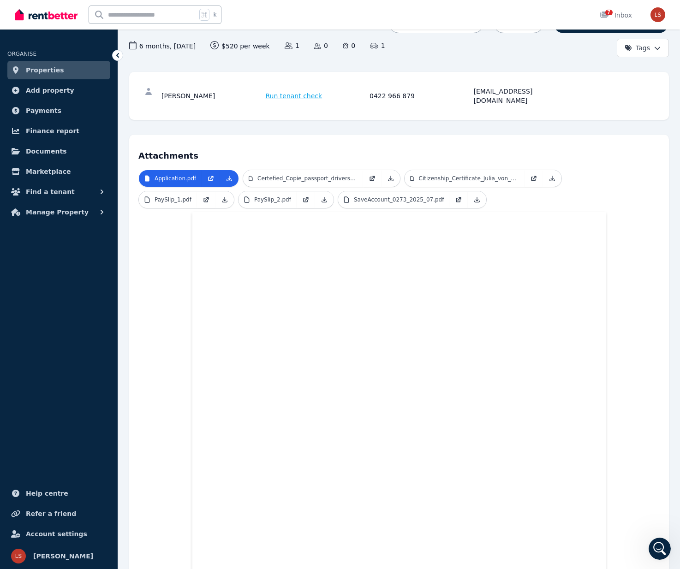
scroll to position [0, 0]
